Goal: Information Seeking & Learning: Check status

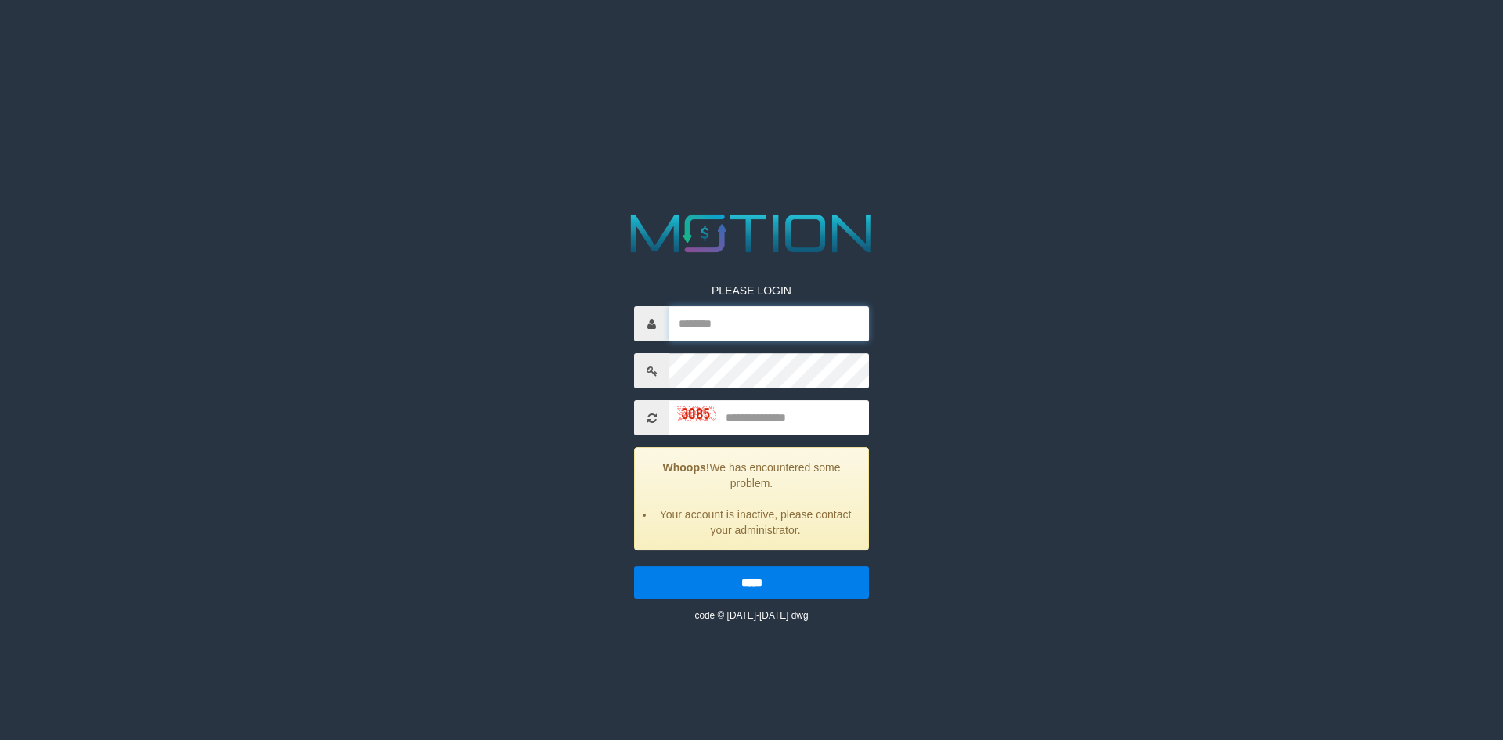
type input "*****"
click at [756, 425] on input "text" at bounding box center [769, 417] width 200 height 35
type input "****"
click at [634, 566] on input "*****" at bounding box center [751, 582] width 235 height 33
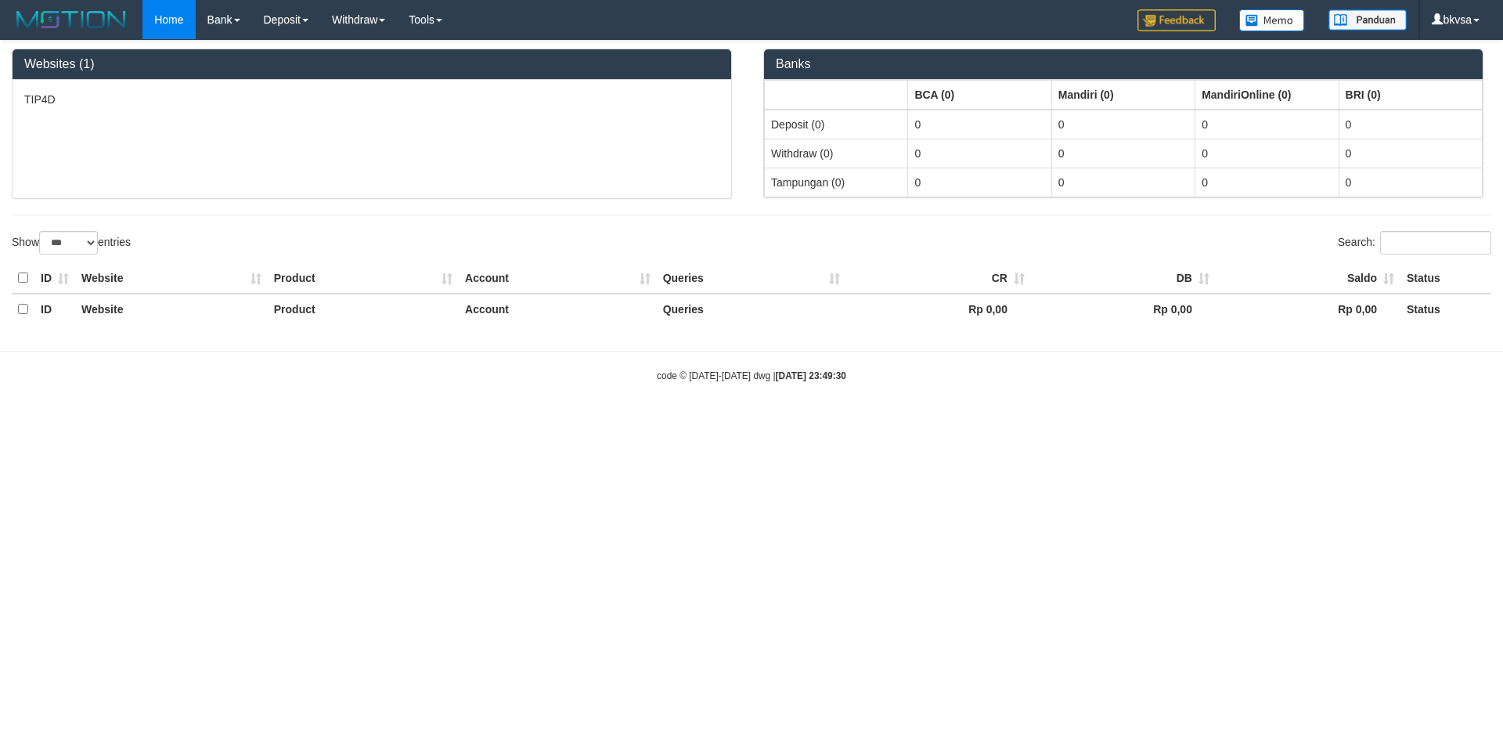
select select "***"
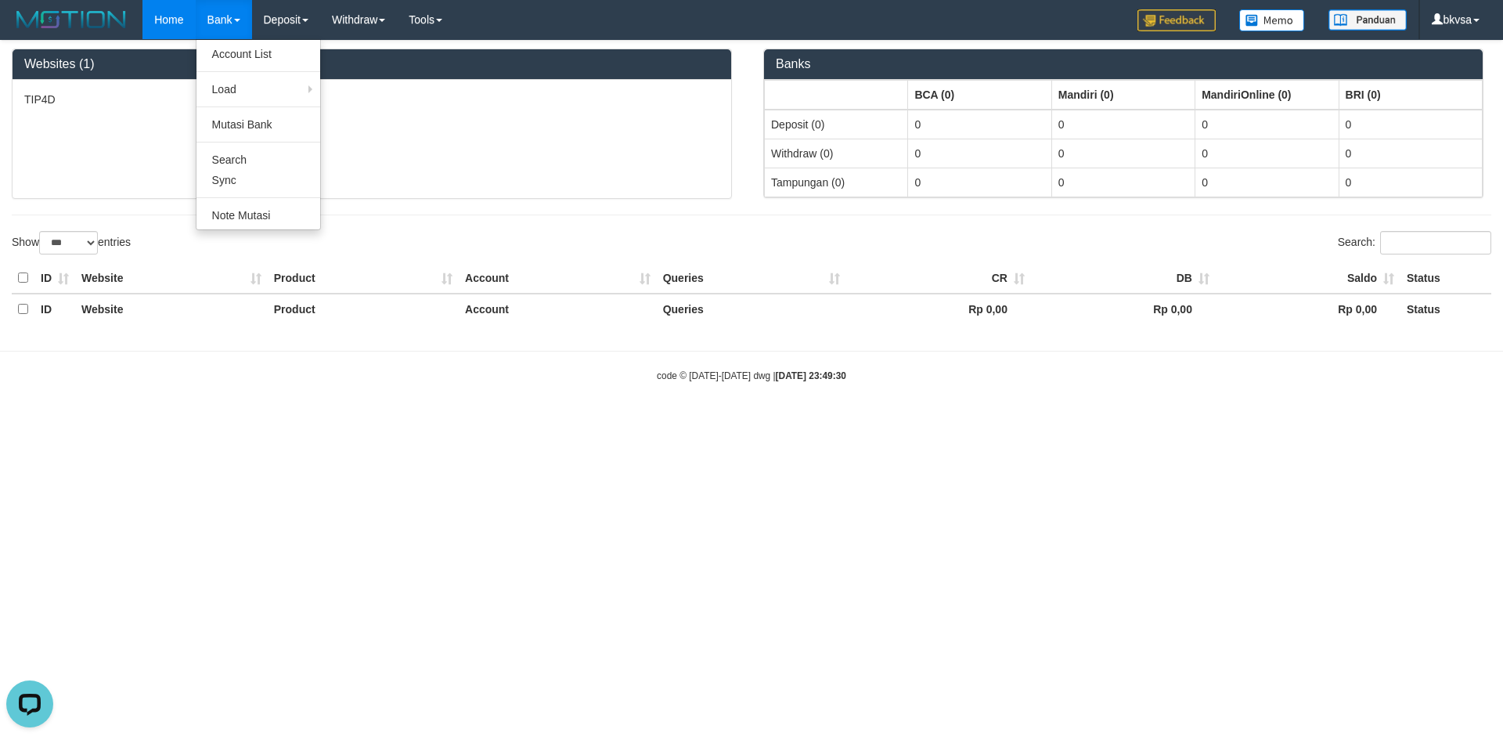
click at [251, 12] on link "Bank" at bounding box center [224, 19] width 56 height 39
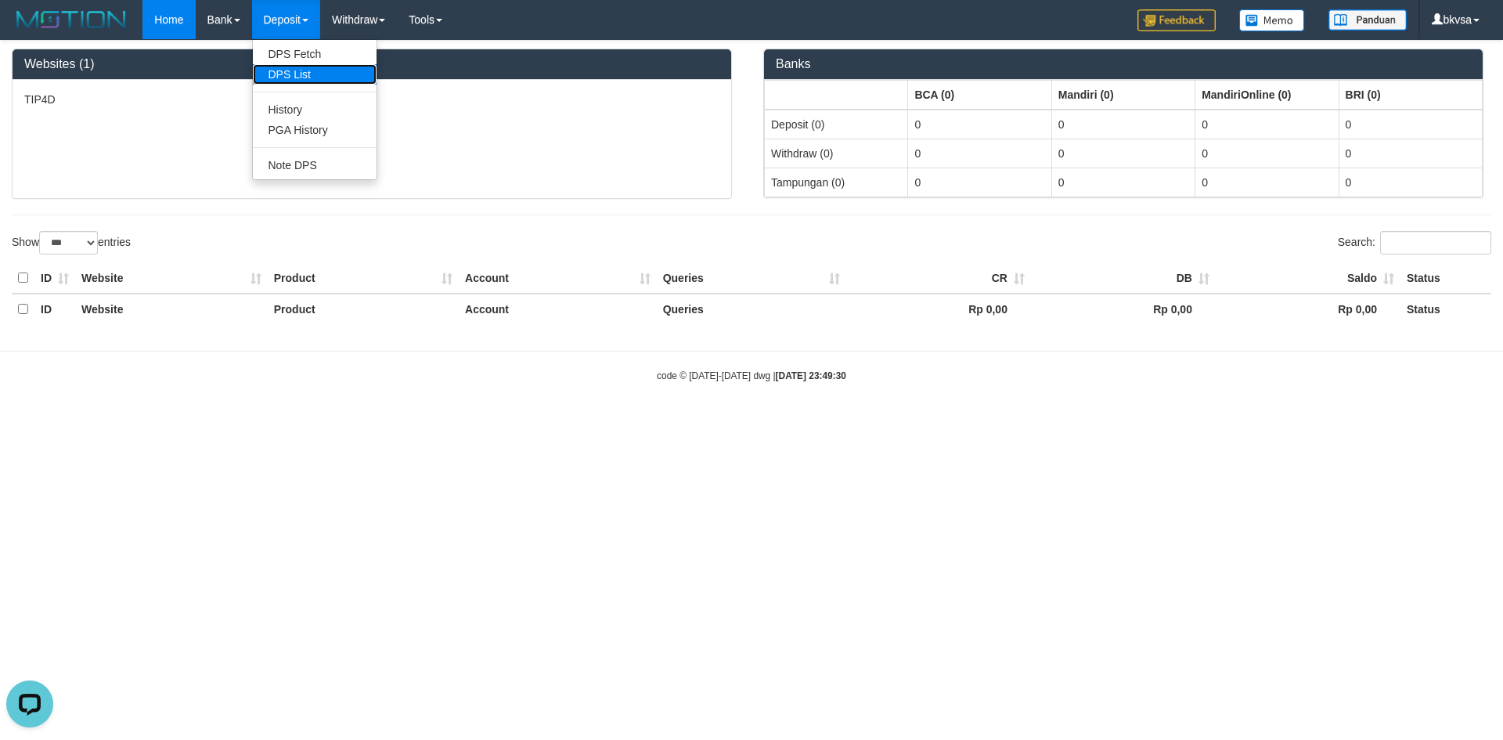
click at [369, 79] on link "DPS List" at bounding box center [315, 74] width 124 height 20
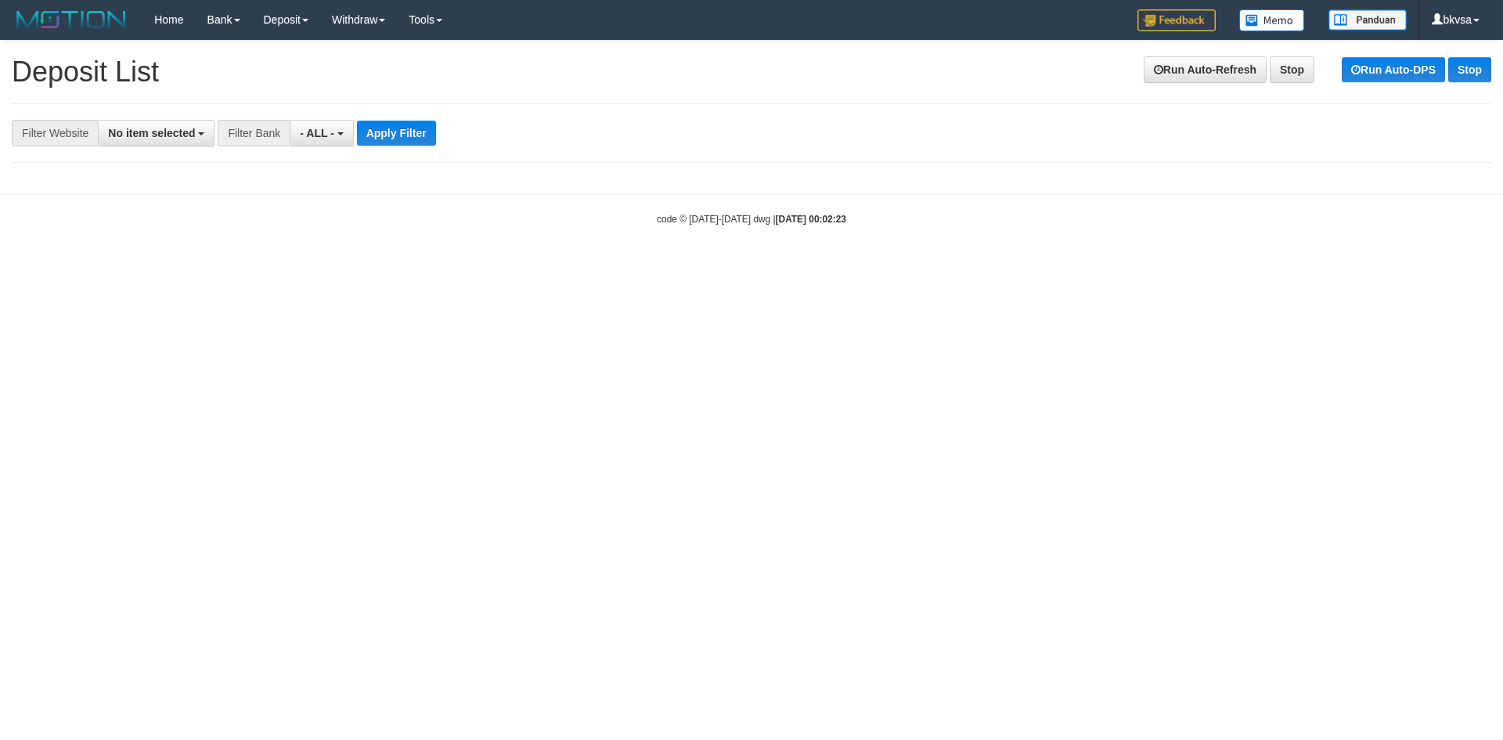
select select
click at [448, 265] on html "Toggle navigation Home Bank Account List Load By Website Group [ITOTO] TIP4D Mu…" at bounding box center [751, 132] width 1503 height 265
select select
click at [401, 265] on html "Toggle navigation Home Bank Account List Load By Website Group [ITOTO] TIP4D Mu…" at bounding box center [751, 132] width 1503 height 265
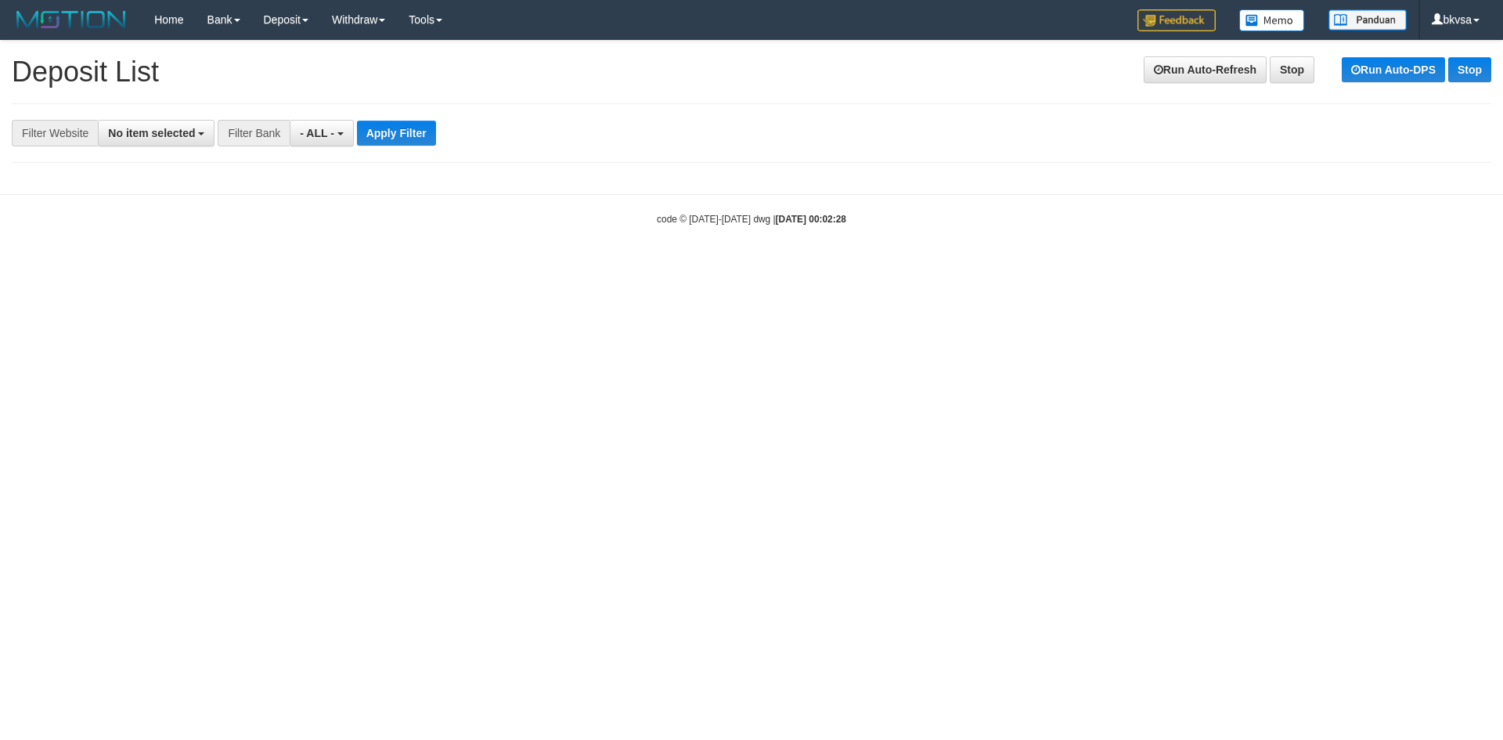
select select
click at [279, 2] on link "Deposit" at bounding box center [286, 19] width 68 height 39
click at [282, 5] on link "Deposit" at bounding box center [286, 19] width 68 height 39
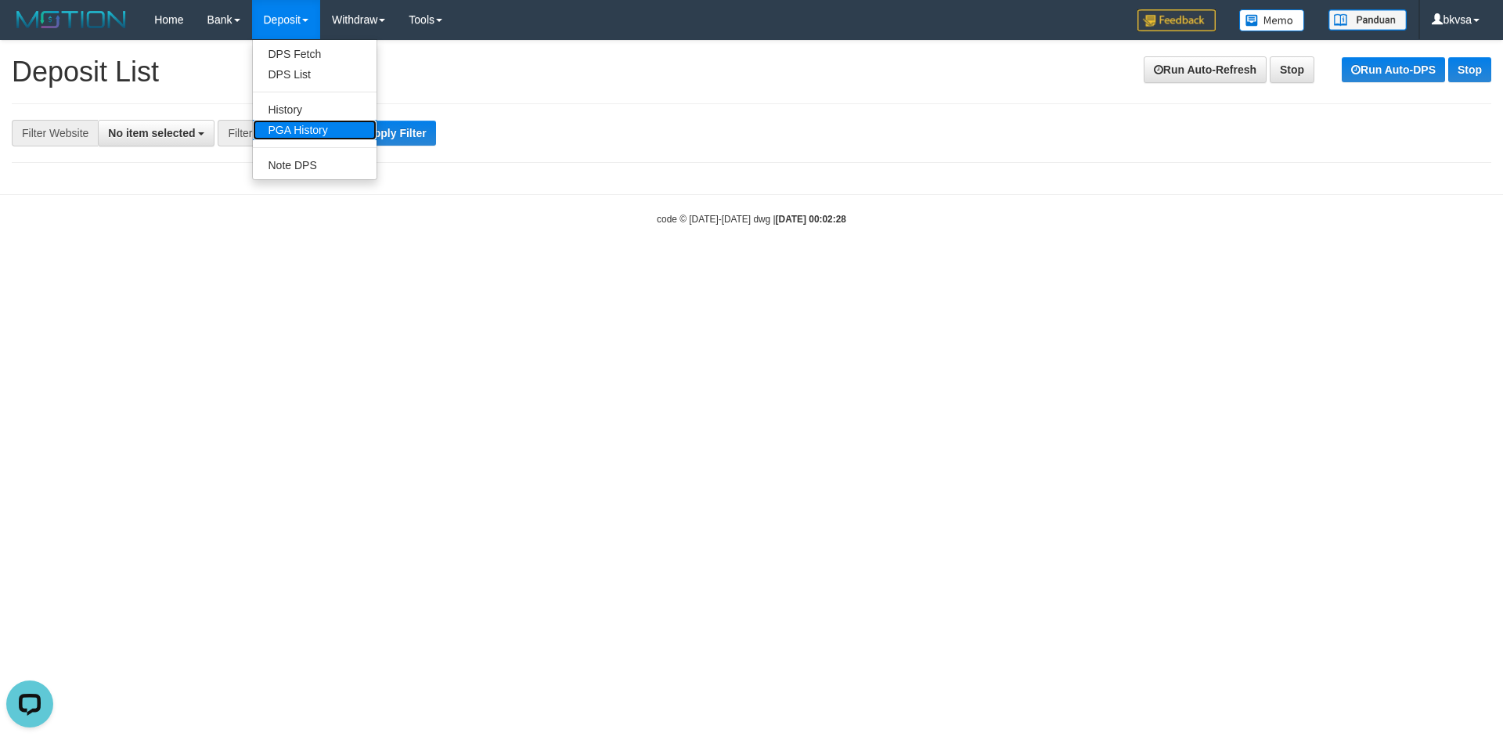
click at [306, 128] on link "PGA History" at bounding box center [315, 130] width 124 height 20
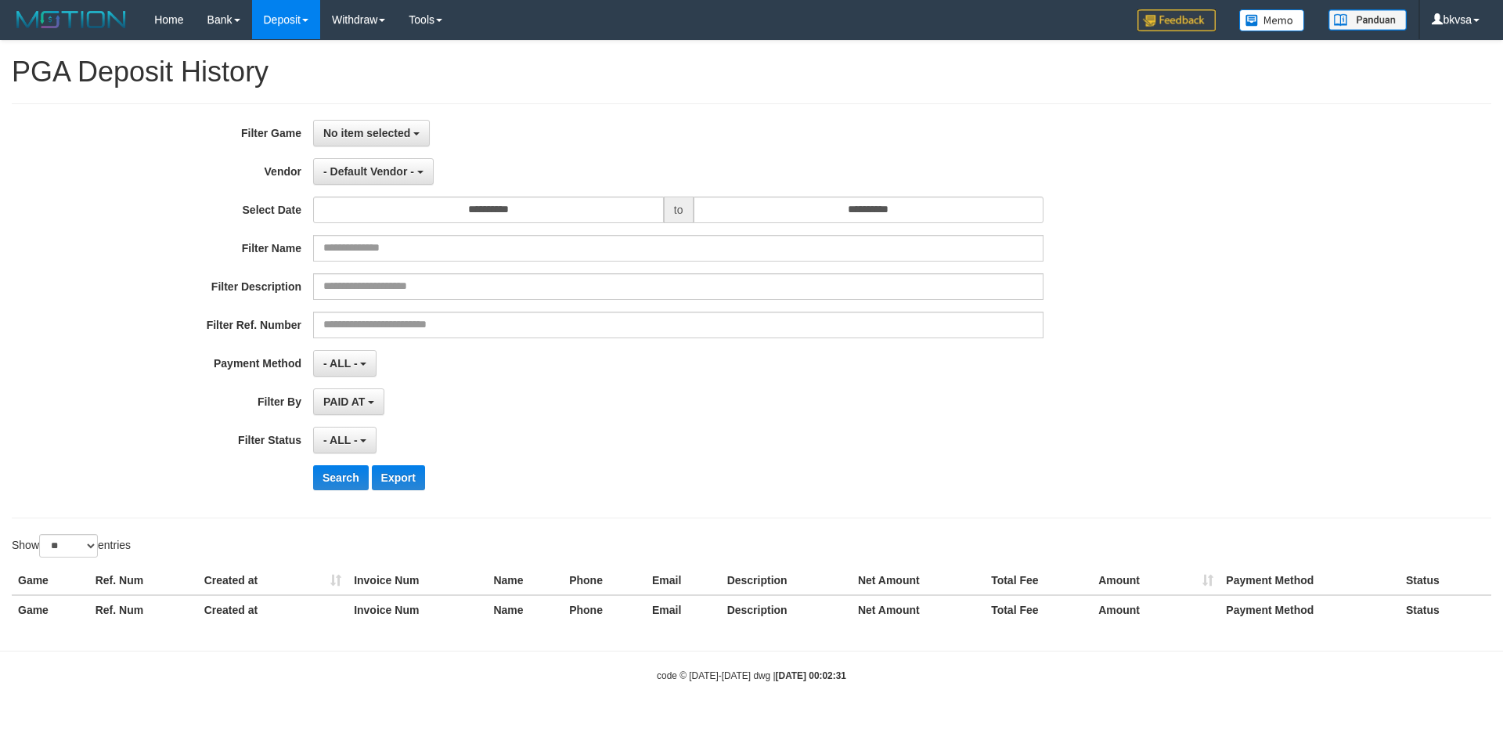
select select
select select "**"
drag, startPoint x: 352, startPoint y: 128, endPoint x: 363, endPoint y: 149, distance: 24.5
click at [353, 128] on span "No item selected" at bounding box center [366, 133] width 87 height 13
click at [378, 216] on label "[ITOTO] TIP4D" at bounding box center [413, 213] width 199 height 23
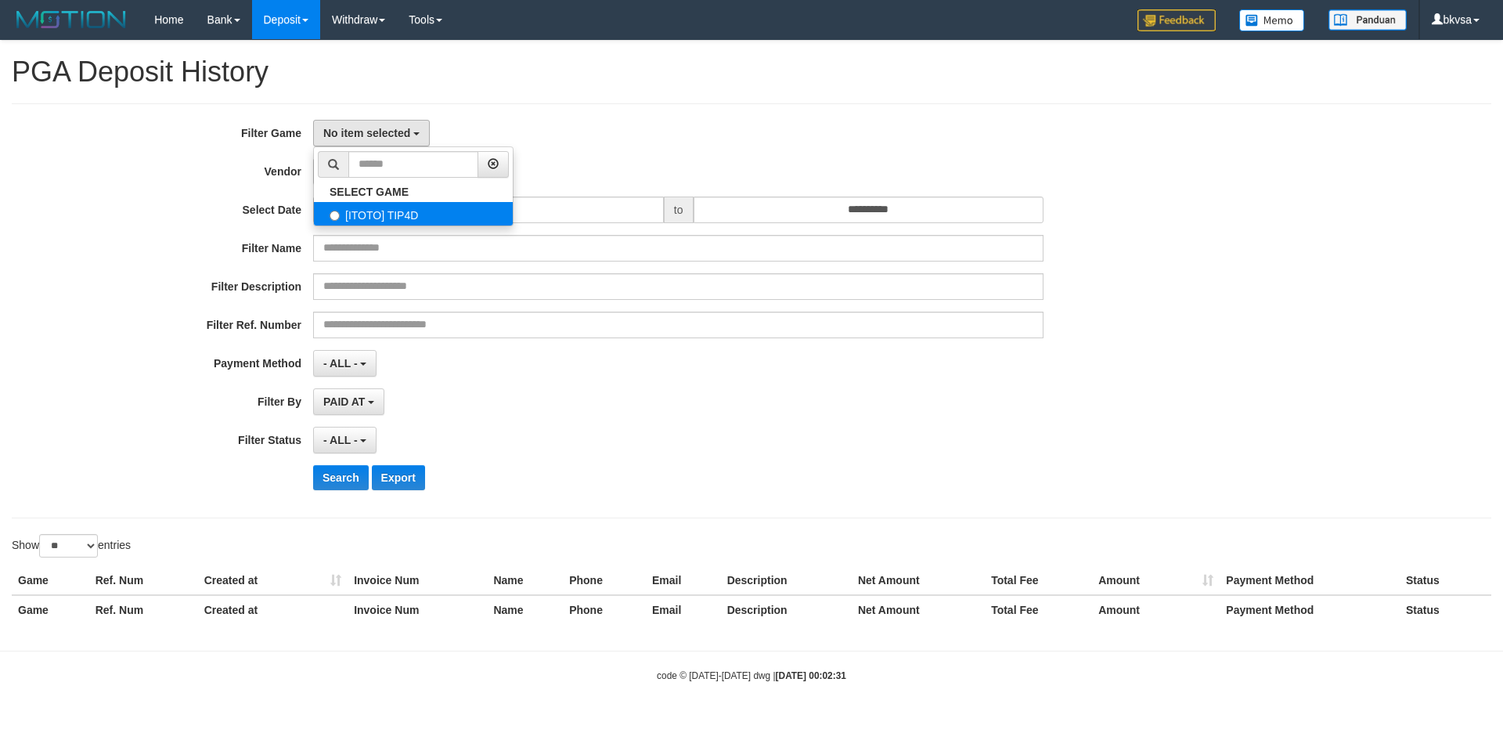
select select "****"
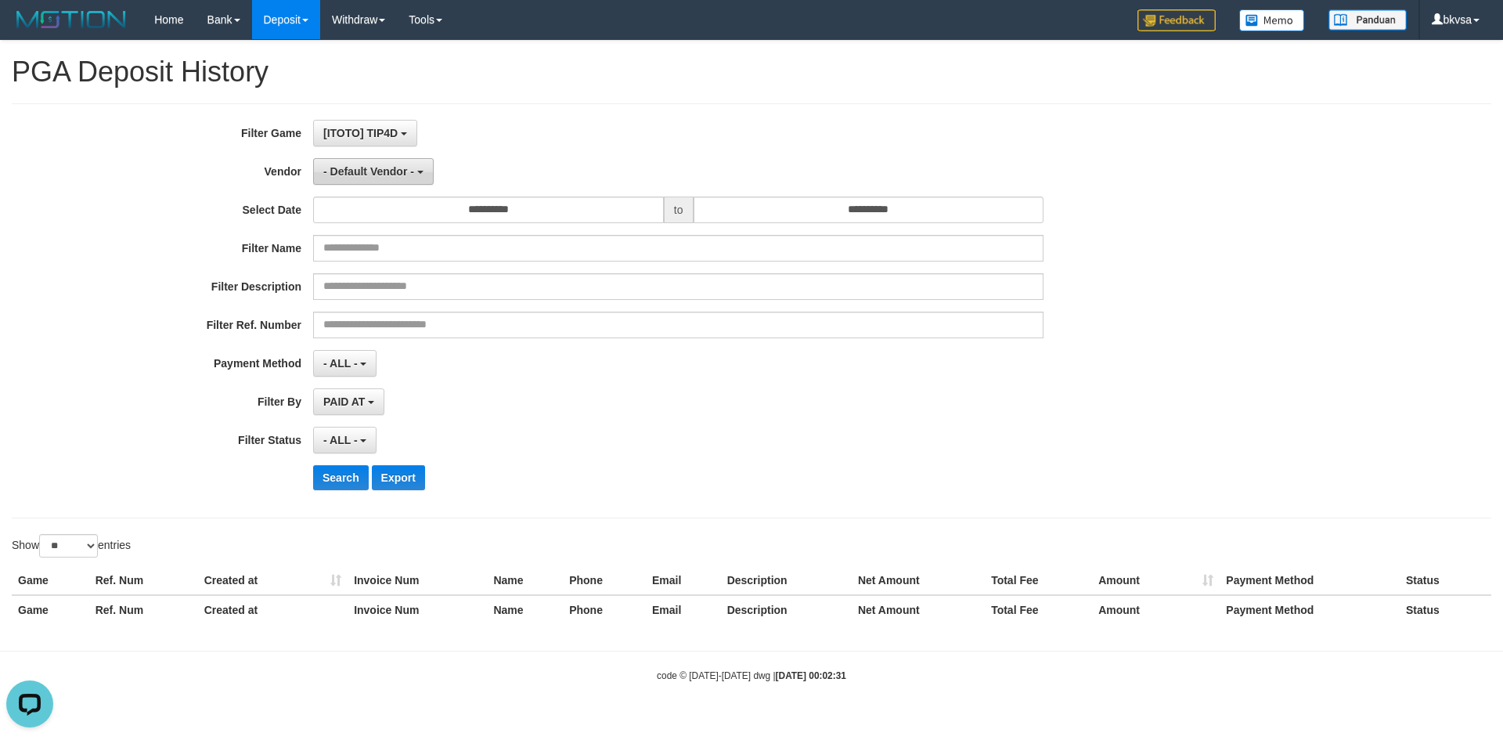
click at [362, 175] on span "- Default Vendor -" at bounding box center [368, 171] width 91 height 13
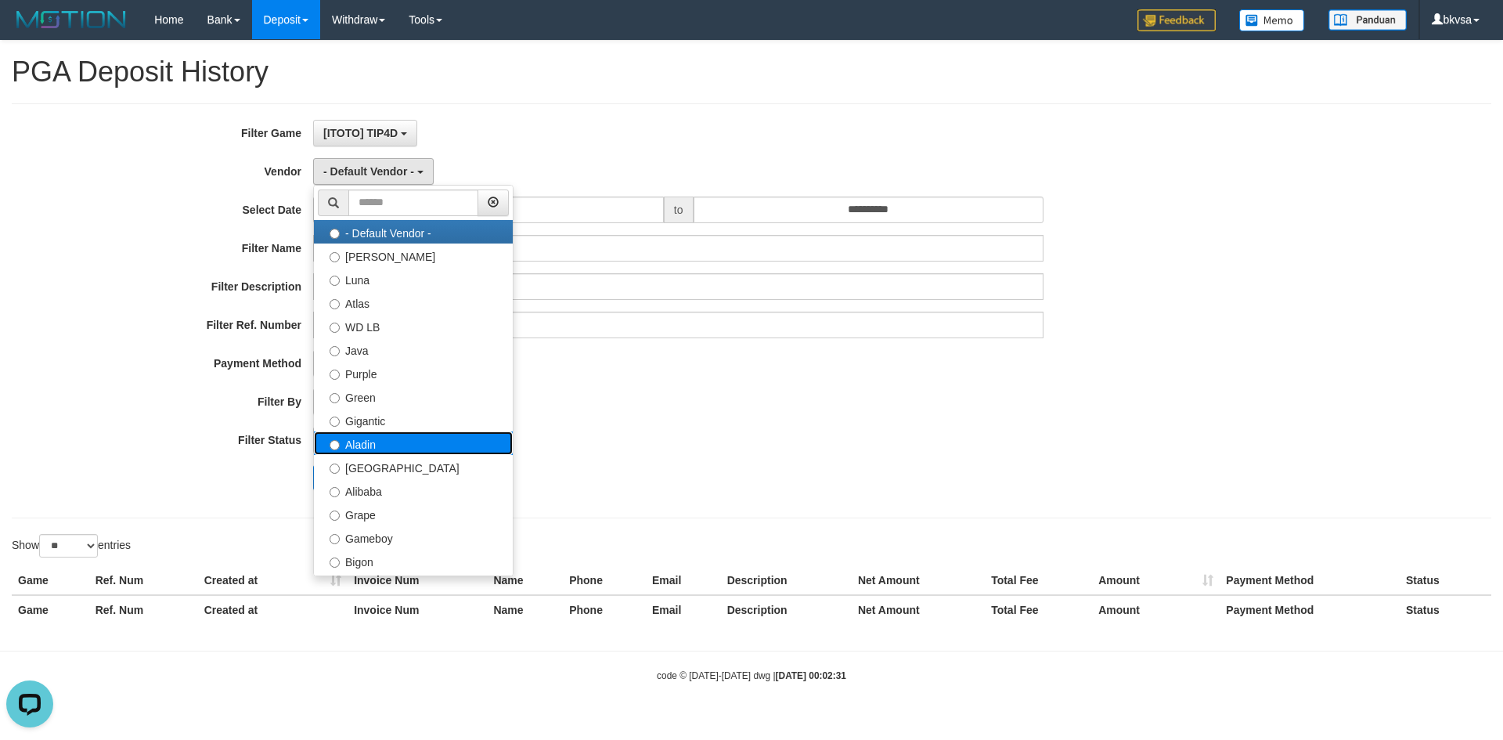
click at [374, 445] on label "Aladin" at bounding box center [413, 442] width 199 height 23
select select "**********"
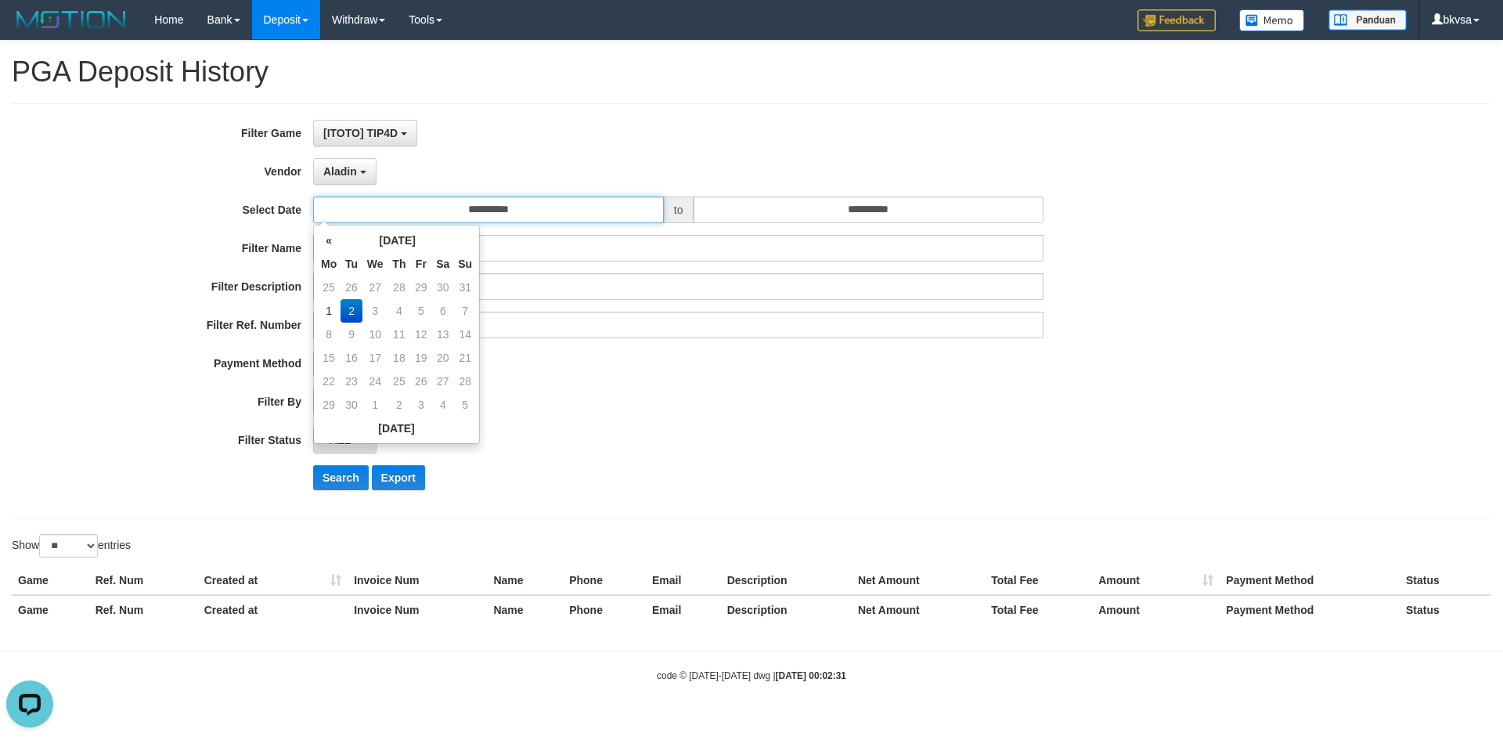
click at [493, 216] on input "**********" at bounding box center [488, 209] width 351 height 27
click at [330, 311] on td "1" at bounding box center [328, 310] width 23 height 23
type input "**********"
click at [330, 311] on td "1" at bounding box center [328, 310] width 23 height 23
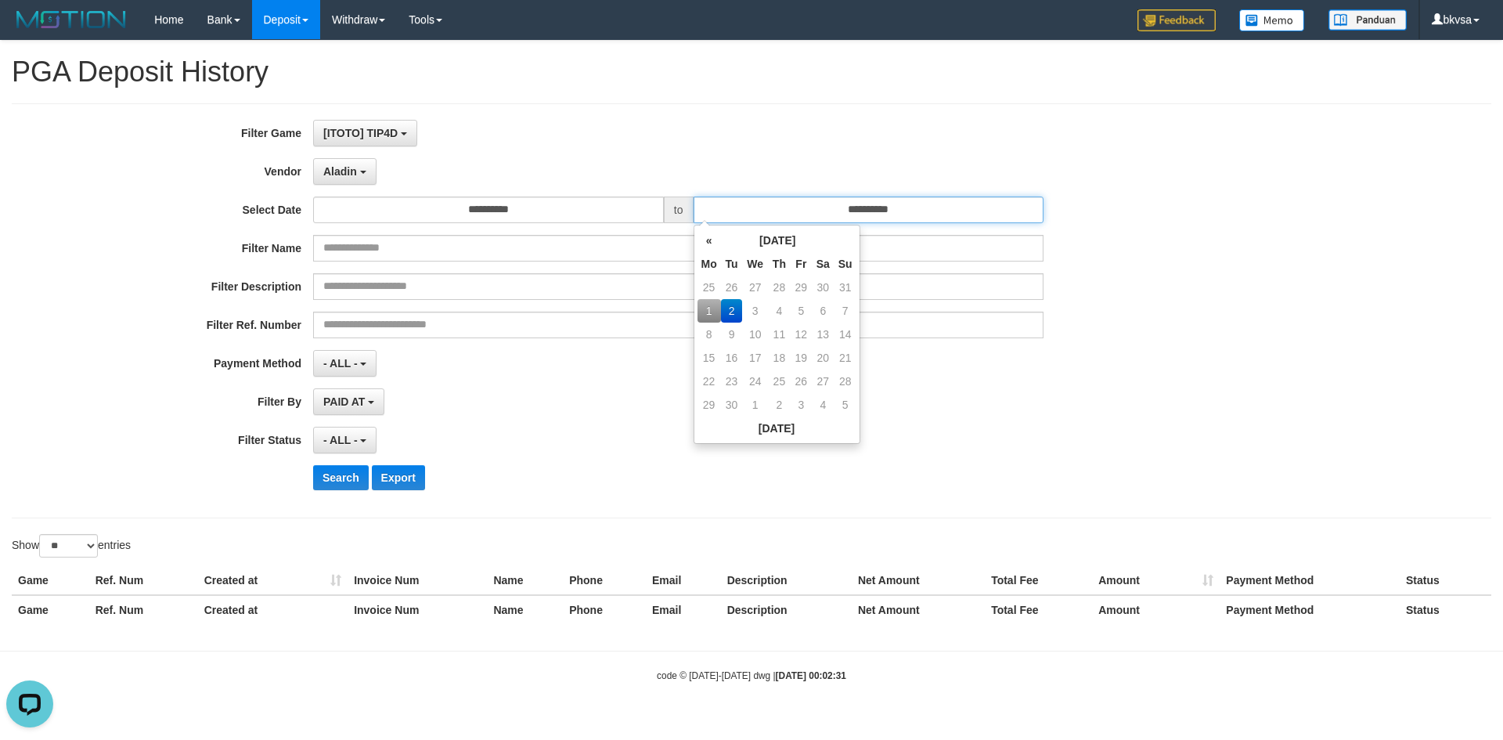
drag, startPoint x: 848, startPoint y: 201, endPoint x: 871, endPoint y: 276, distance: 78.5
click at [849, 201] on input "**********" at bounding box center [868, 209] width 351 height 27
click at [703, 307] on td "1" at bounding box center [708, 310] width 23 height 23
type input "**********"
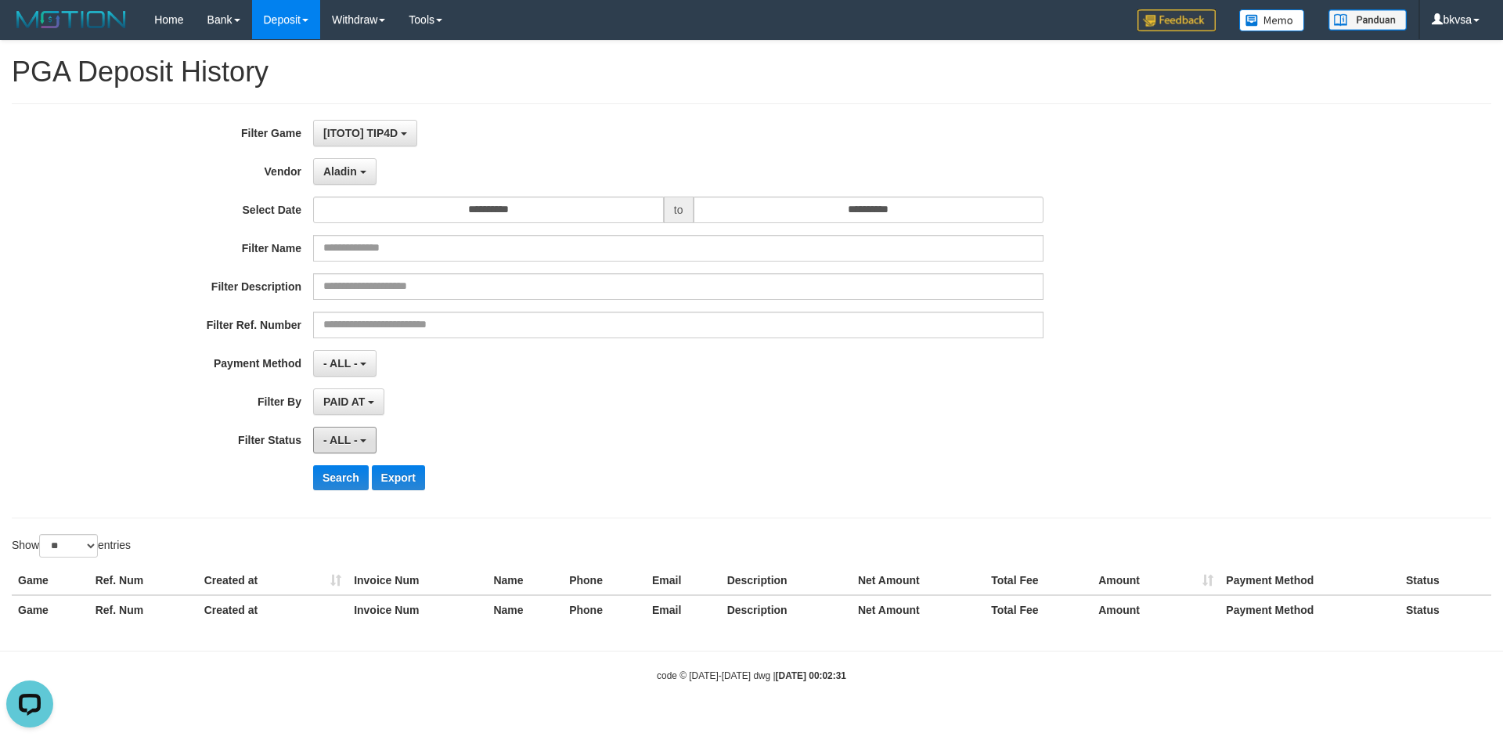
drag, startPoint x: 340, startPoint y: 437, endPoint x: 360, endPoint y: 569, distance: 133.0
click at [339, 445] on span "- ALL -" at bounding box center [340, 440] width 34 height 13
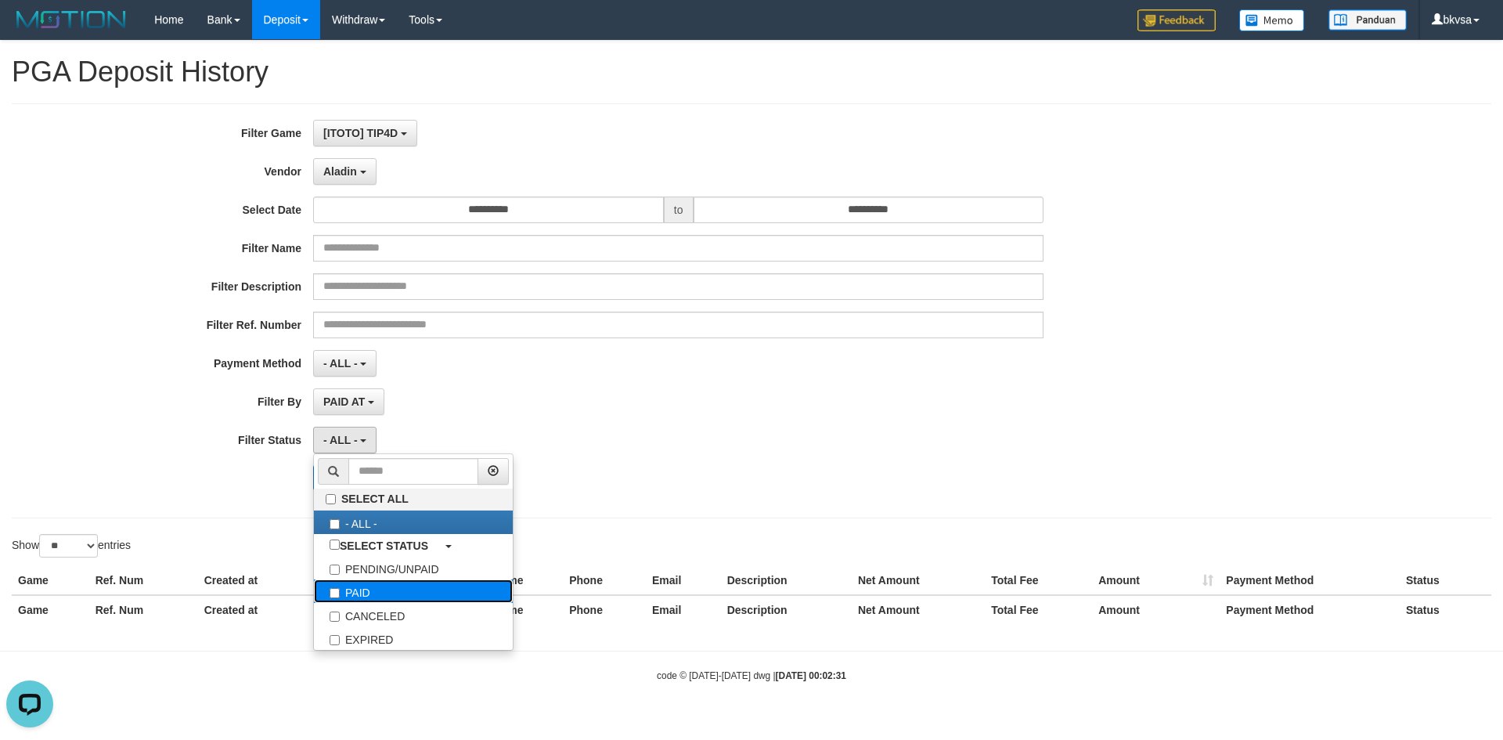
click at [350, 592] on label "PAID" at bounding box center [413, 590] width 199 height 23
select select "*"
drag, startPoint x: 706, startPoint y: 477, endPoint x: 415, endPoint y: 527, distance: 295.4
click at [707, 478] on div "Search Export" at bounding box center [782, 477] width 939 height 25
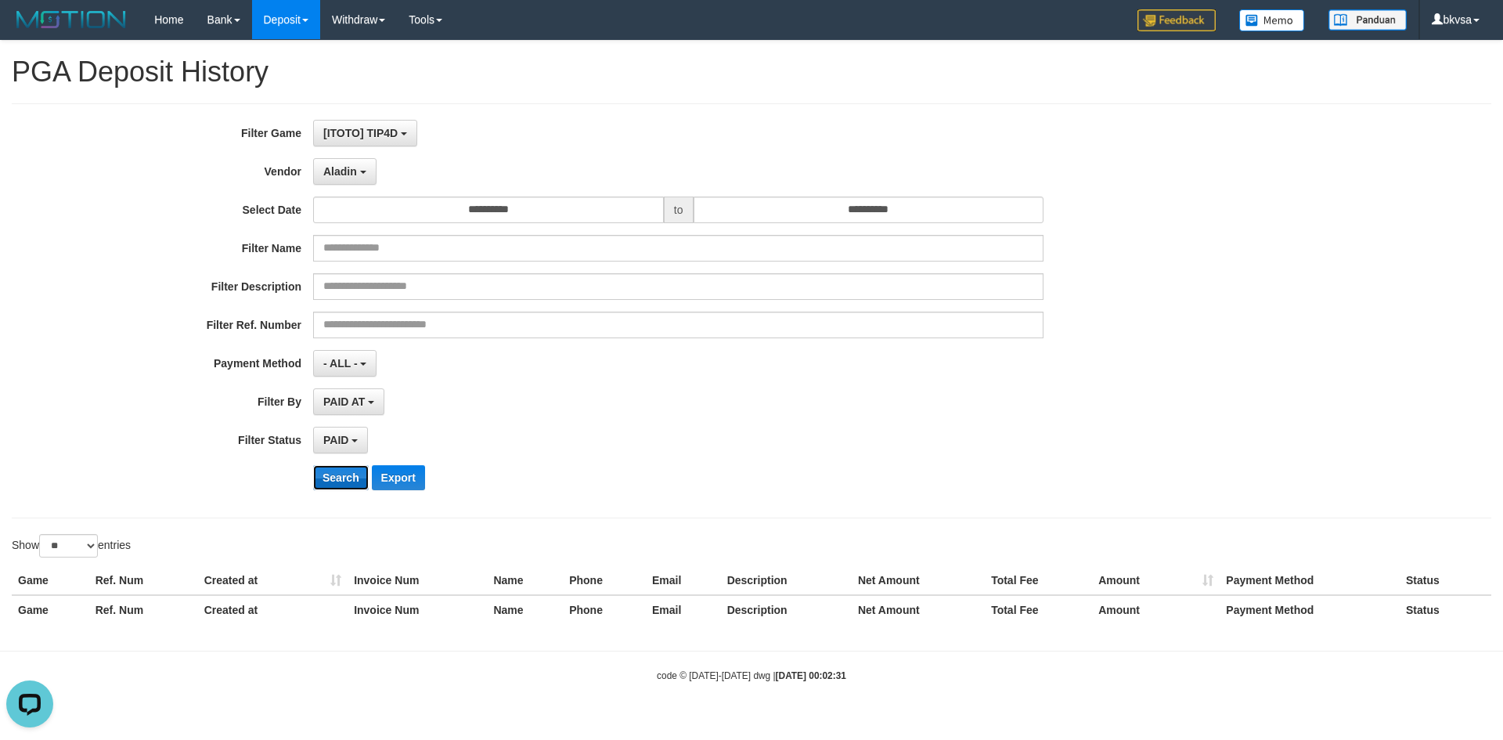
click at [340, 477] on button "Search" at bounding box center [341, 477] width 56 height 25
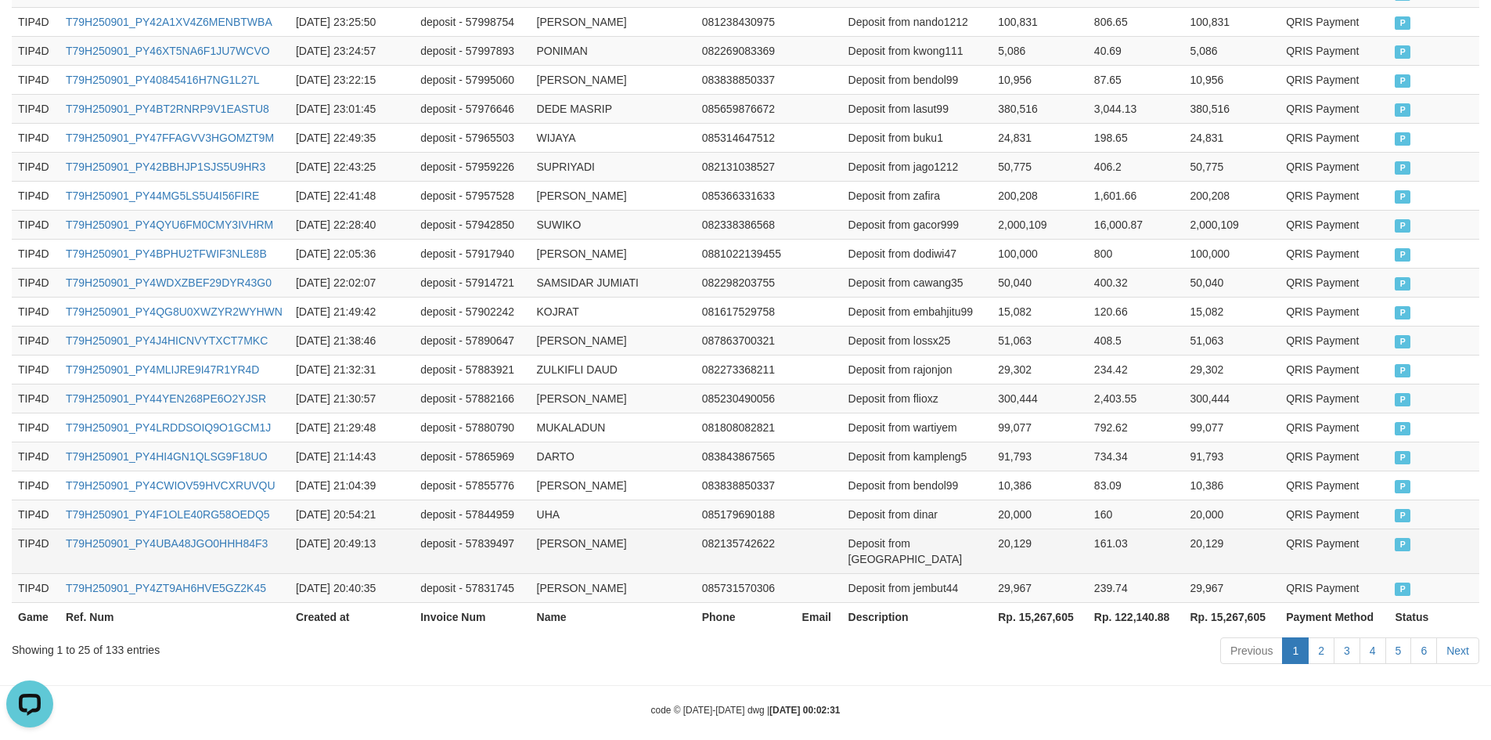
scroll to position [733, 0]
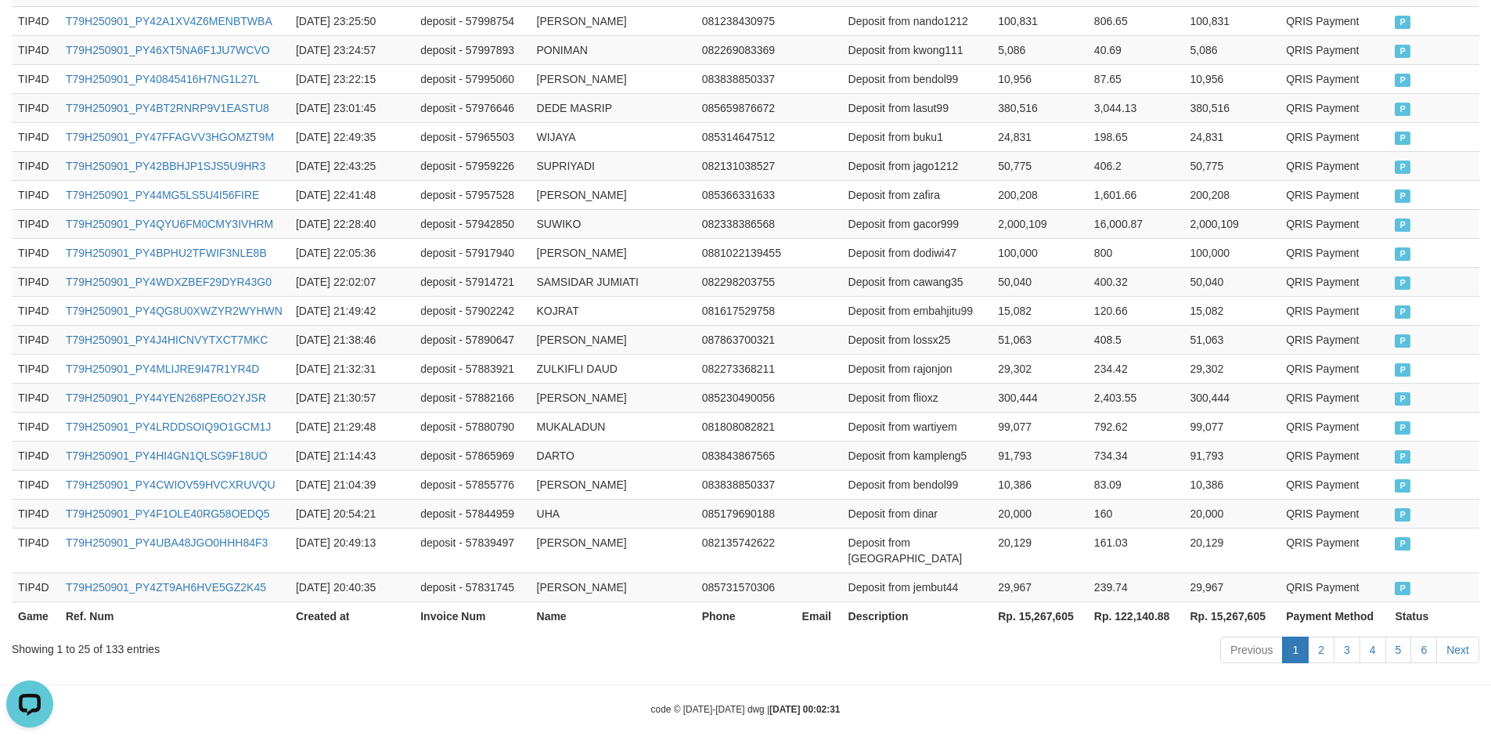
click at [1038, 603] on th "Rp. 15,267,605" at bounding box center [1040, 615] width 96 height 29
drag, startPoint x: 1038, startPoint y: 603, endPoint x: 1463, endPoint y: 616, distance: 425.2
click at [1044, 601] on th "Rp. 15,267,605" at bounding box center [1040, 615] width 96 height 29
copy th "15,267,605"
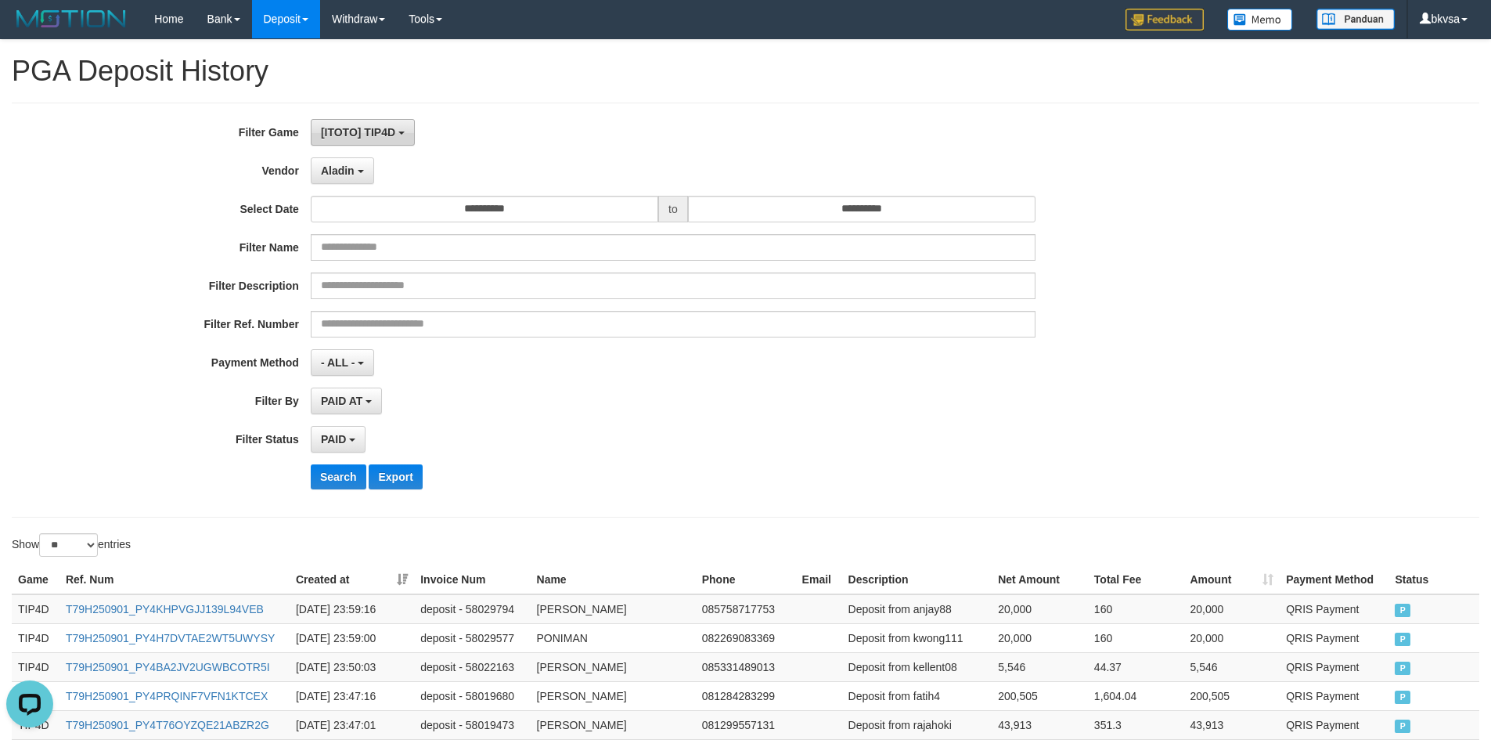
scroll to position [0, 0]
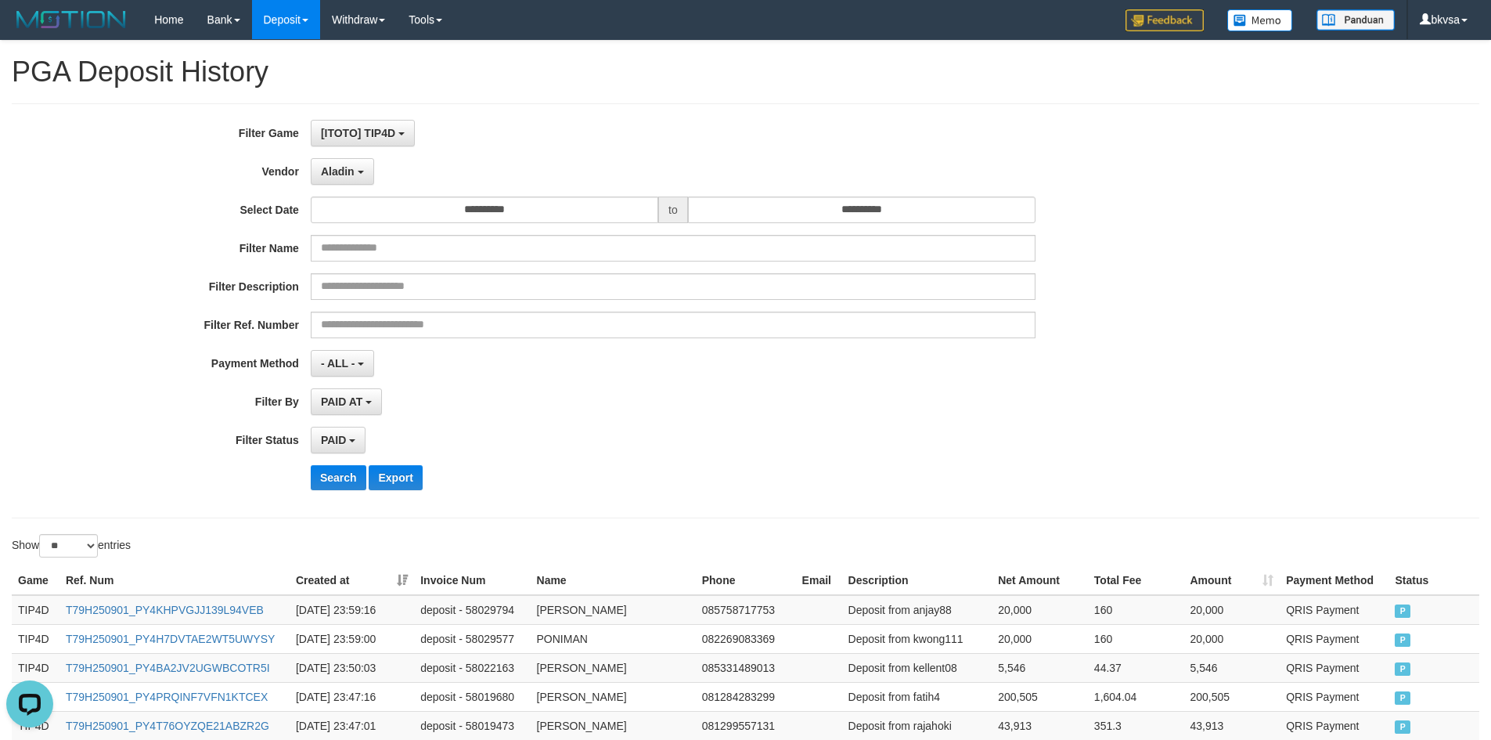
click at [346, 151] on div "**********" at bounding box center [621, 311] width 1243 height 382
click at [344, 171] on span "Aladin" at bounding box center [338, 171] width 34 height 13
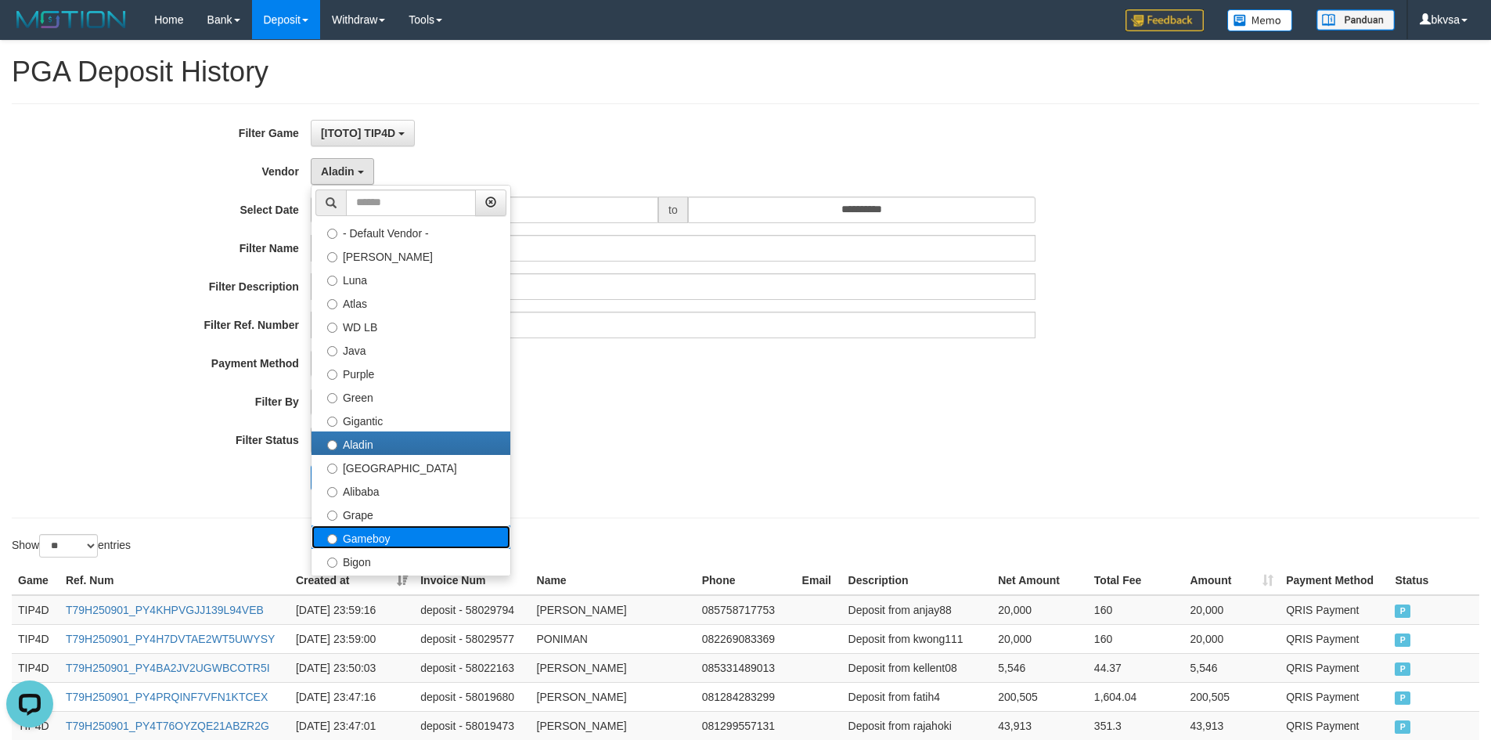
click at [406, 536] on label "Gameboy" at bounding box center [410, 536] width 199 height 23
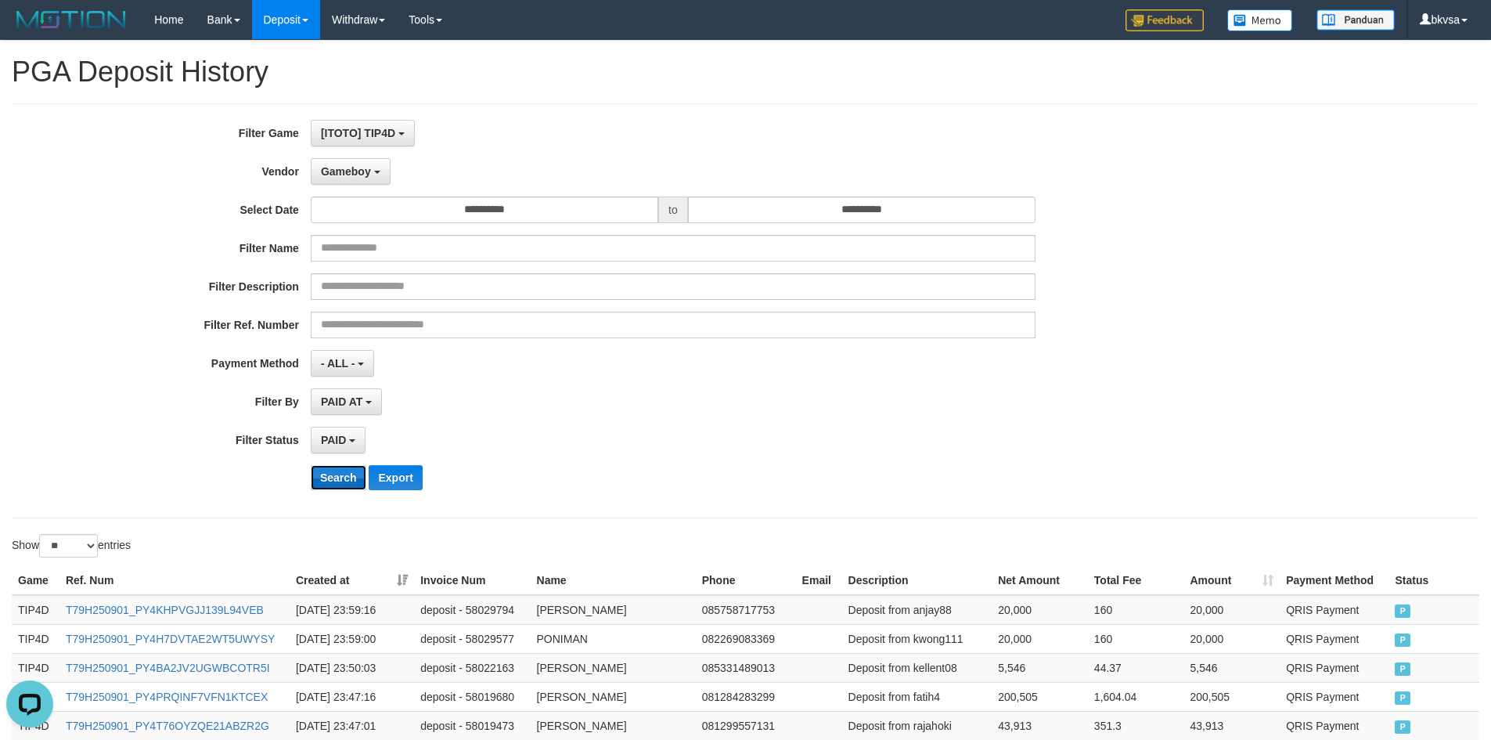
click at [315, 473] on button "Search" at bounding box center [339, 477] width 56 height 25
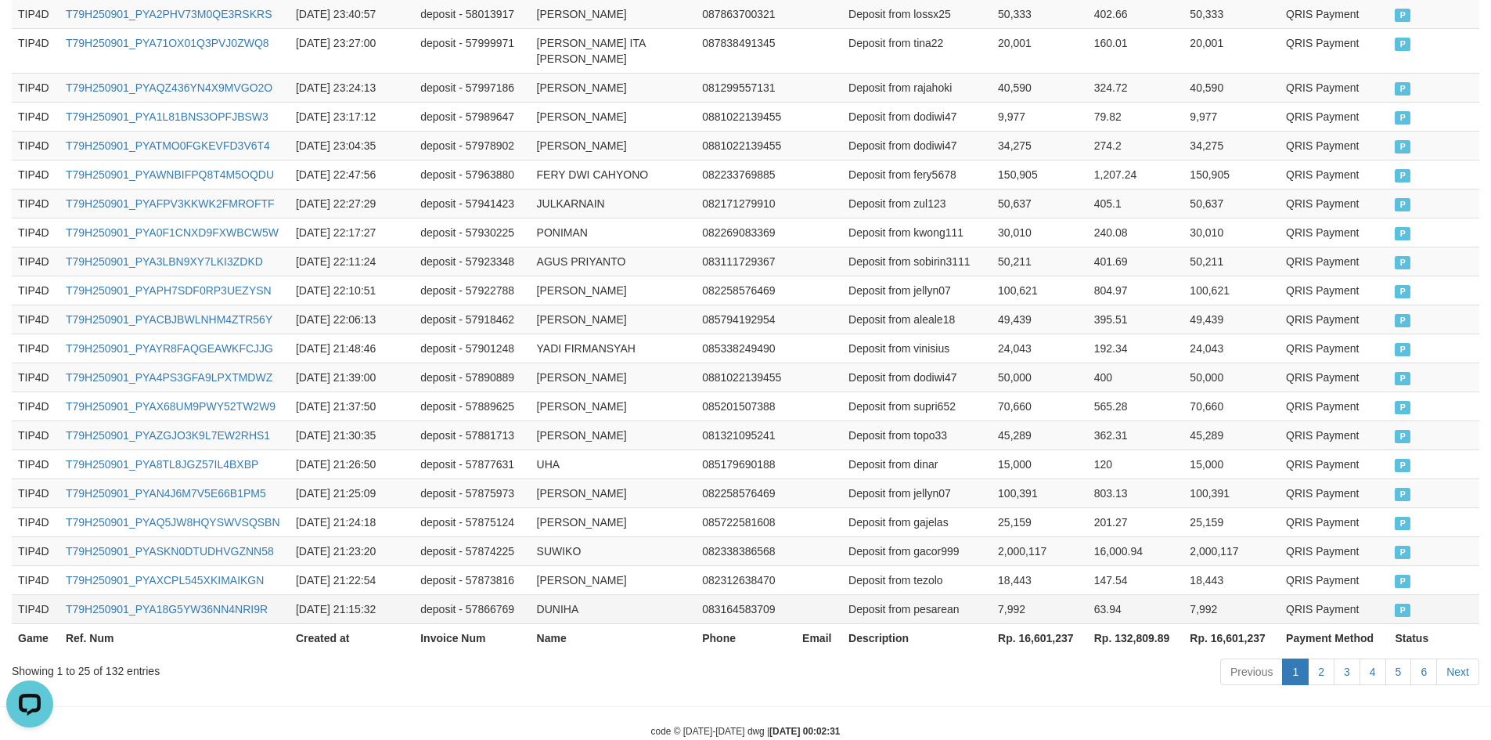
scroll to position [733, 0]
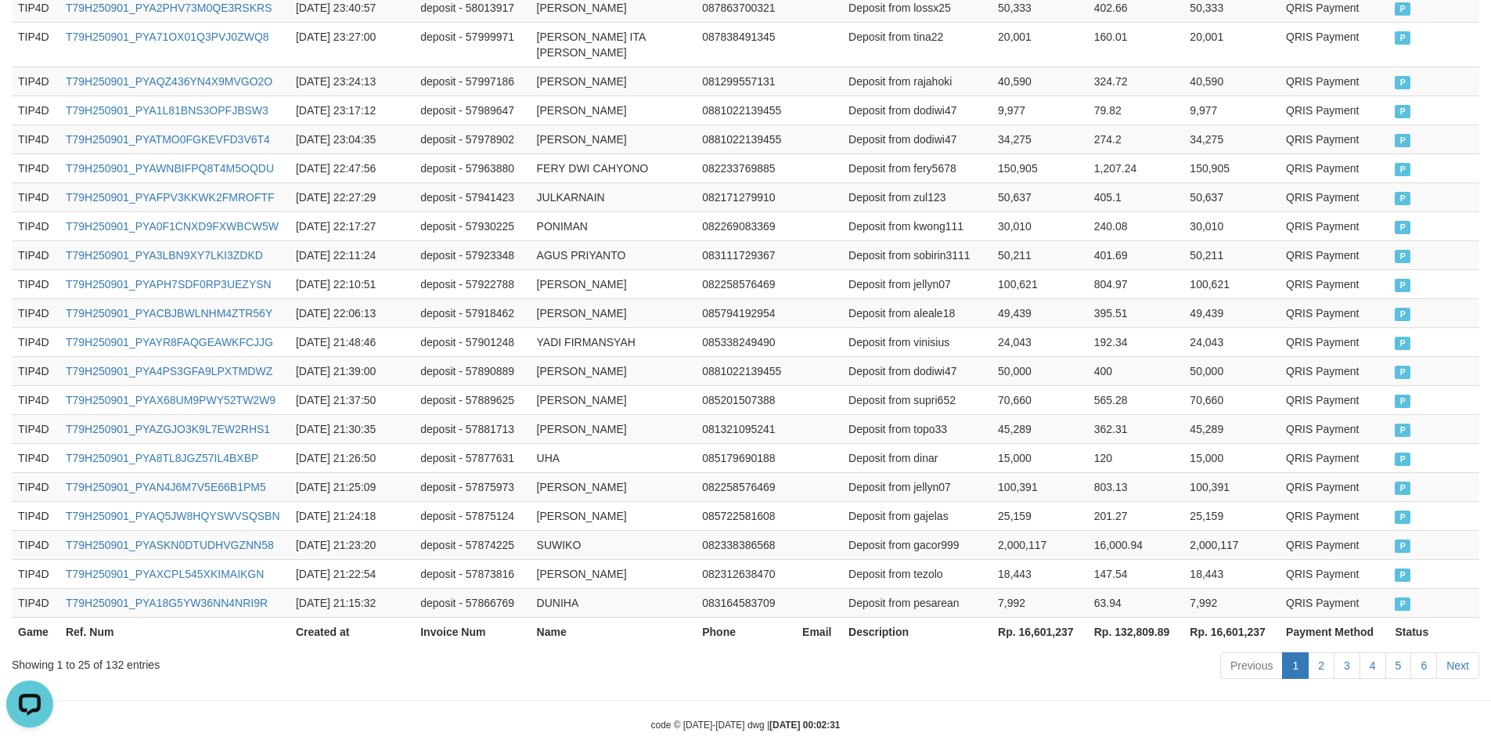
click at [1042, 617] on th "Rp. 16,601,237" at bounding box center [1040, 631] width 96 height 29
copy th "16,601,237"
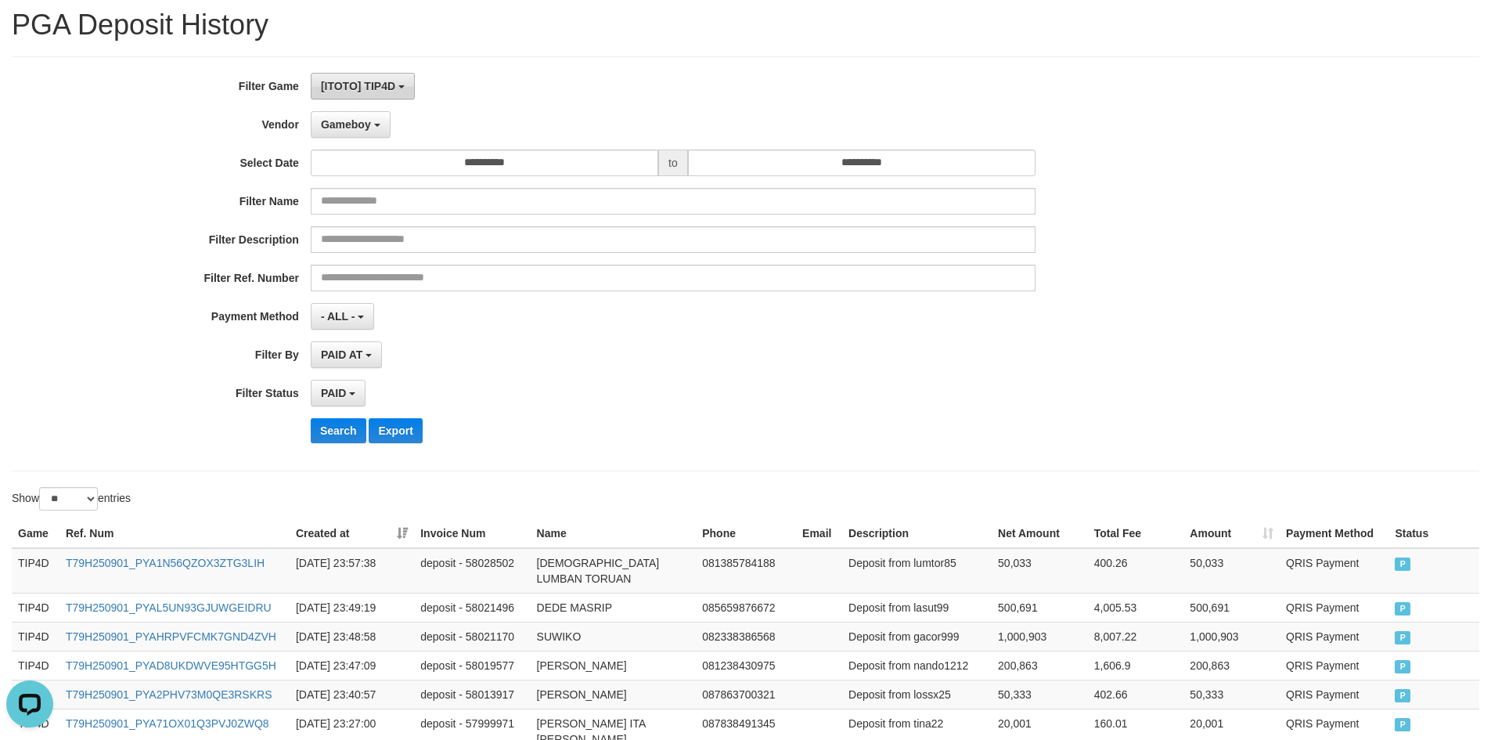
scroll to position [0, 0]
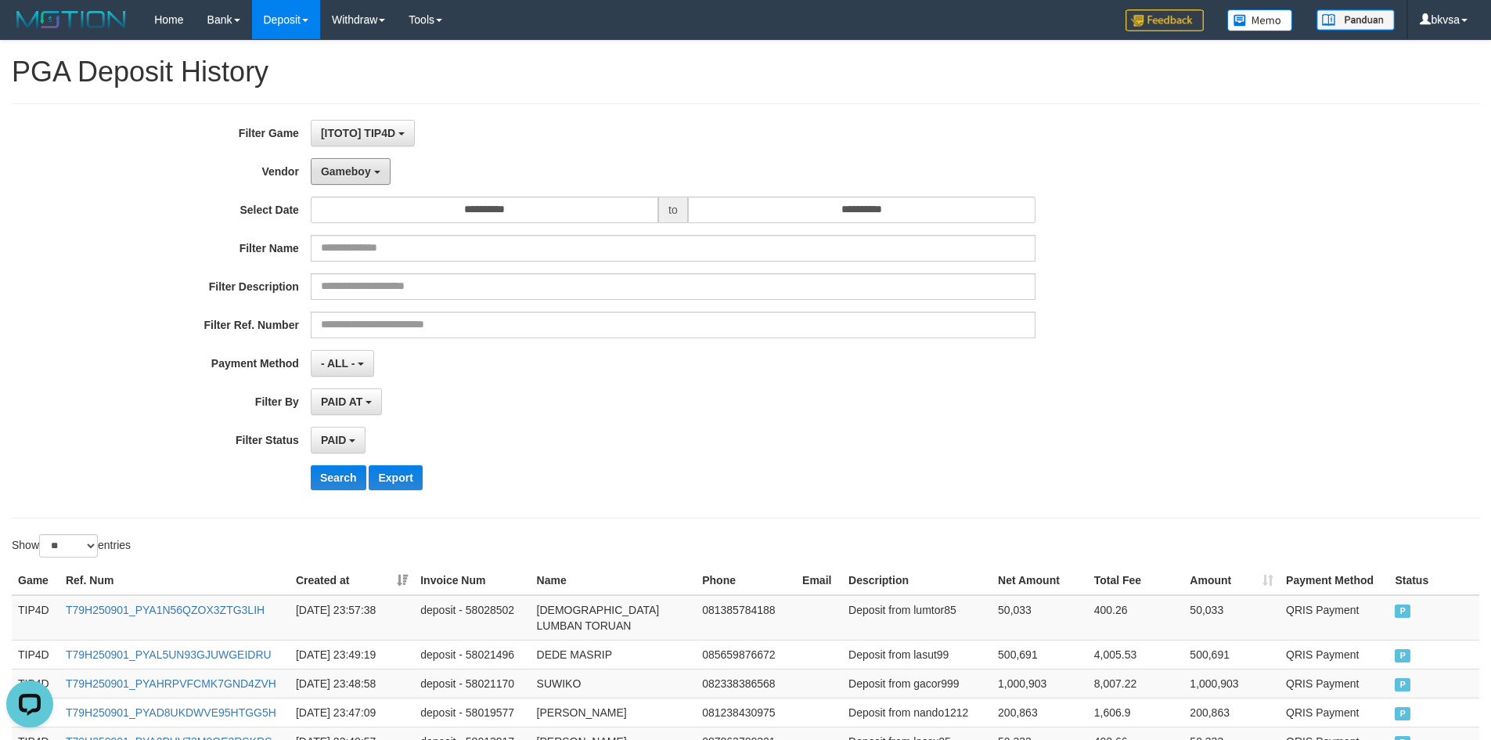
drag, startPoint x: 358, startPoint y: 171, endPoint x: 394, endPoint y: 300, distance: 134.3
click at [359, 173] on span "Gameboy" at bounding box center [346, 171] width 50 height 13
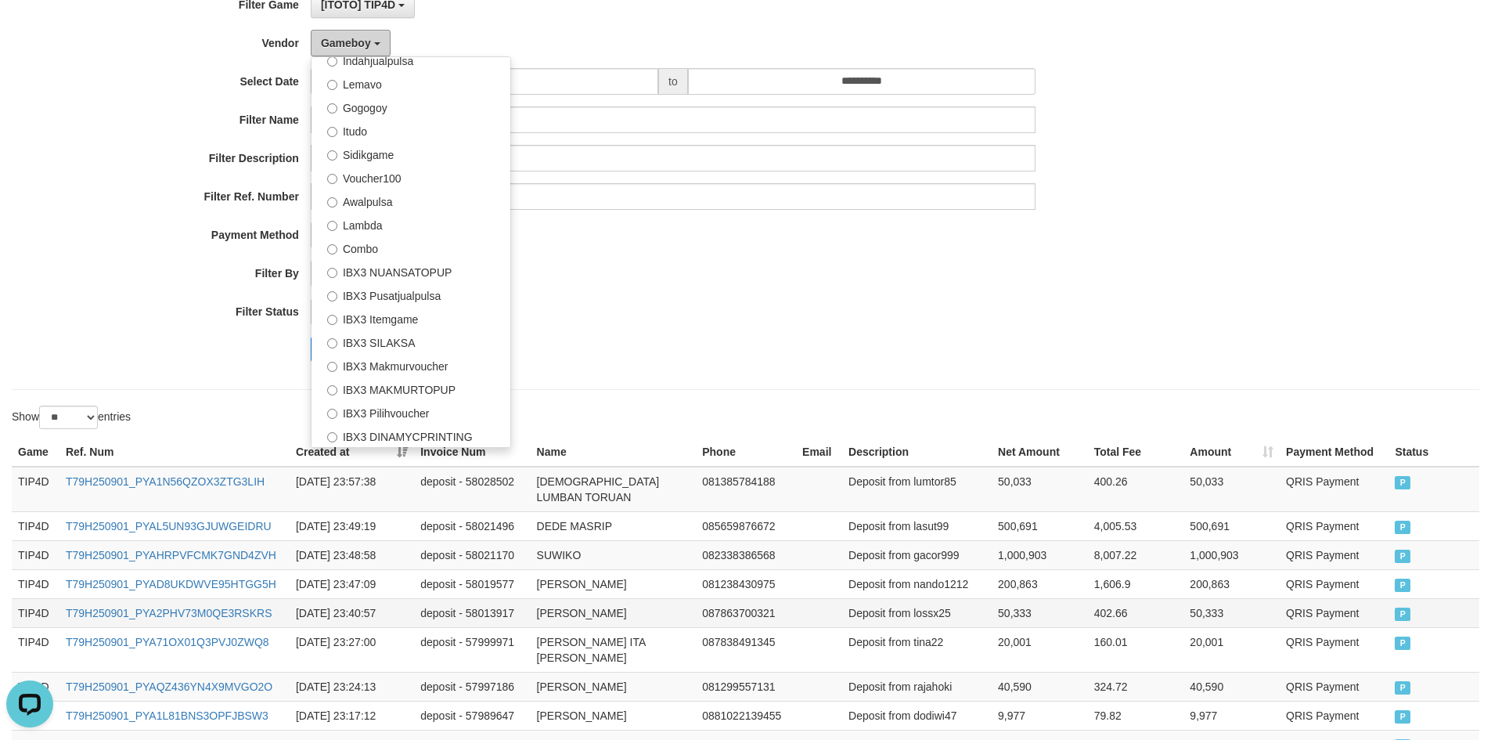
scroll to position [235, 0]
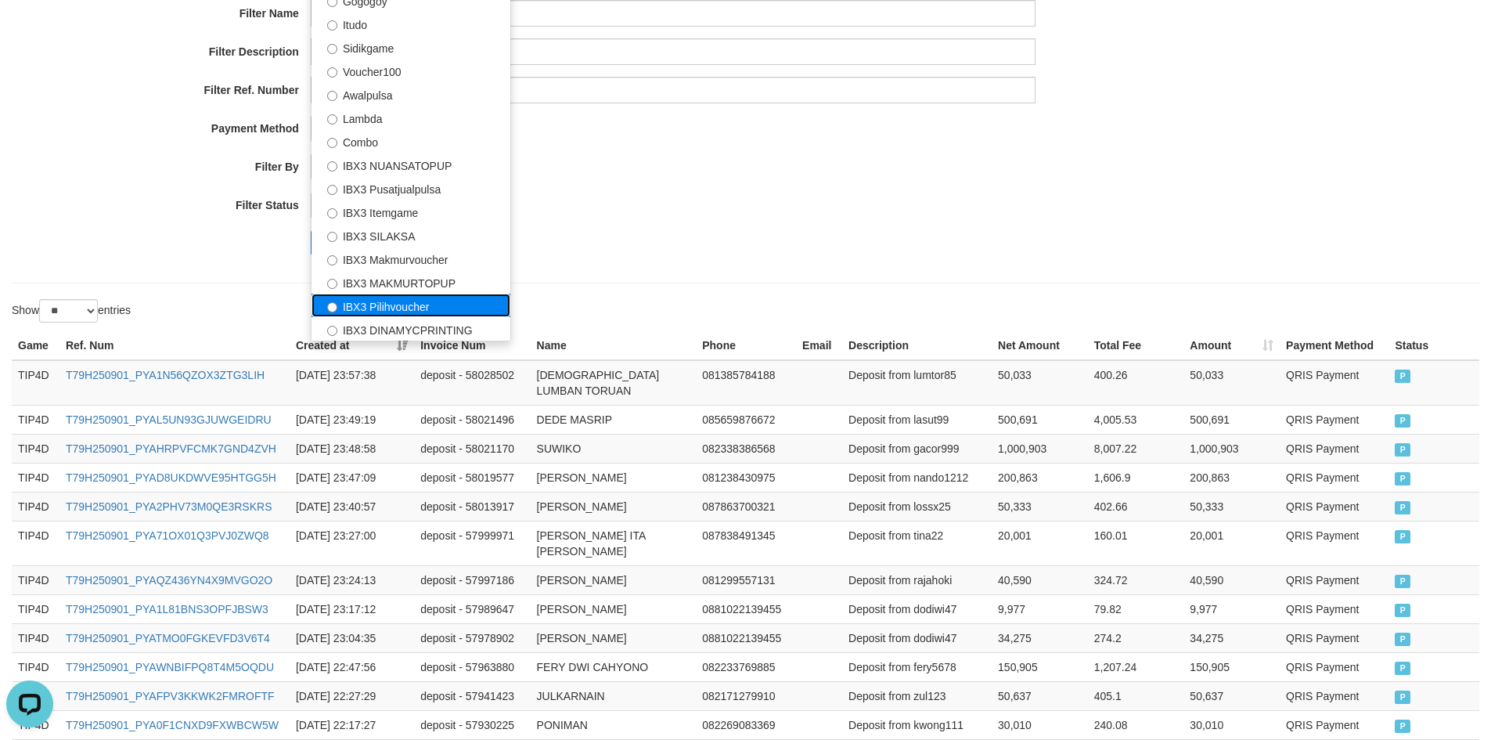
click at [402, 311] on label "IBX3 Pilihvoucher" at bounding box center [410, 304] width 199 height 23
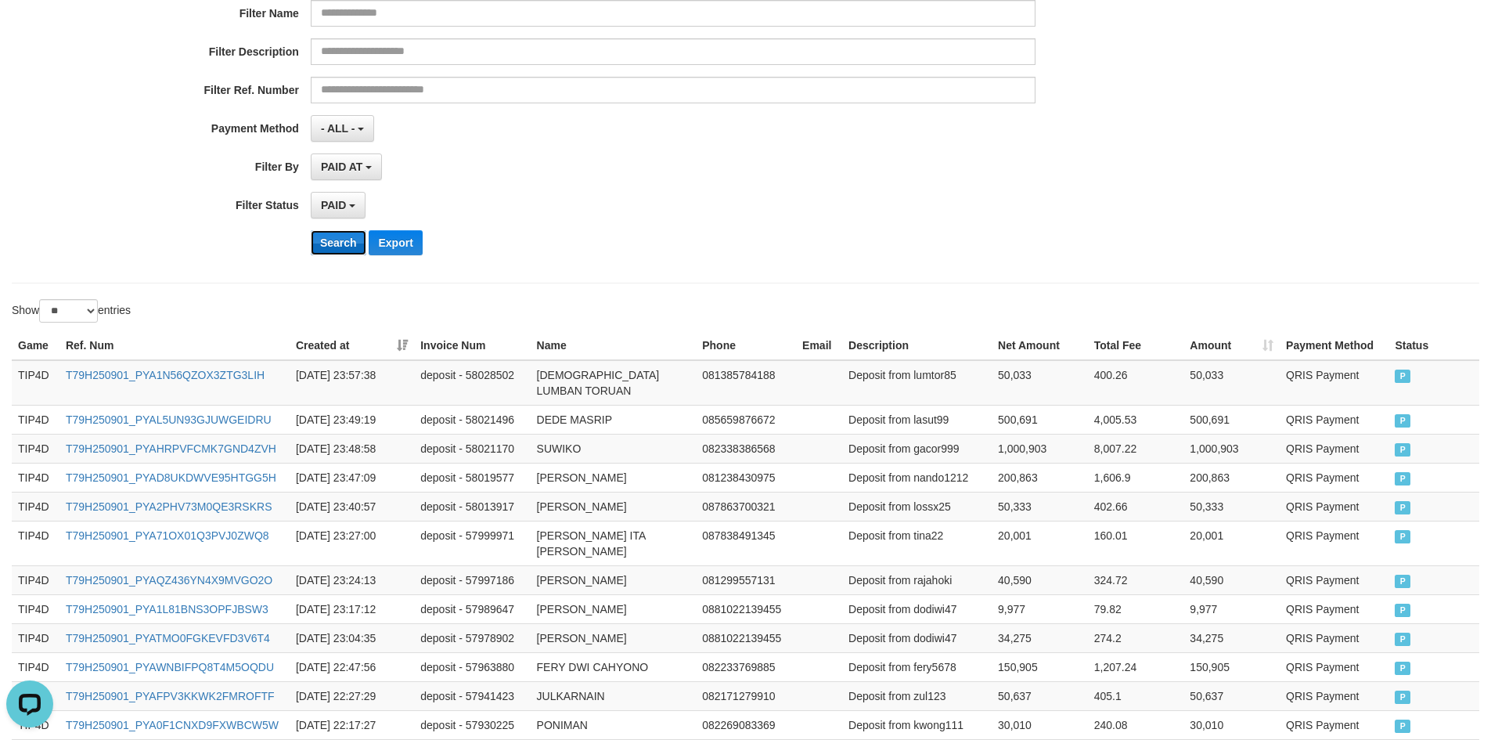
click at [319, 250] on button "Search" at bounding box center [339, 242] width 56 height 25
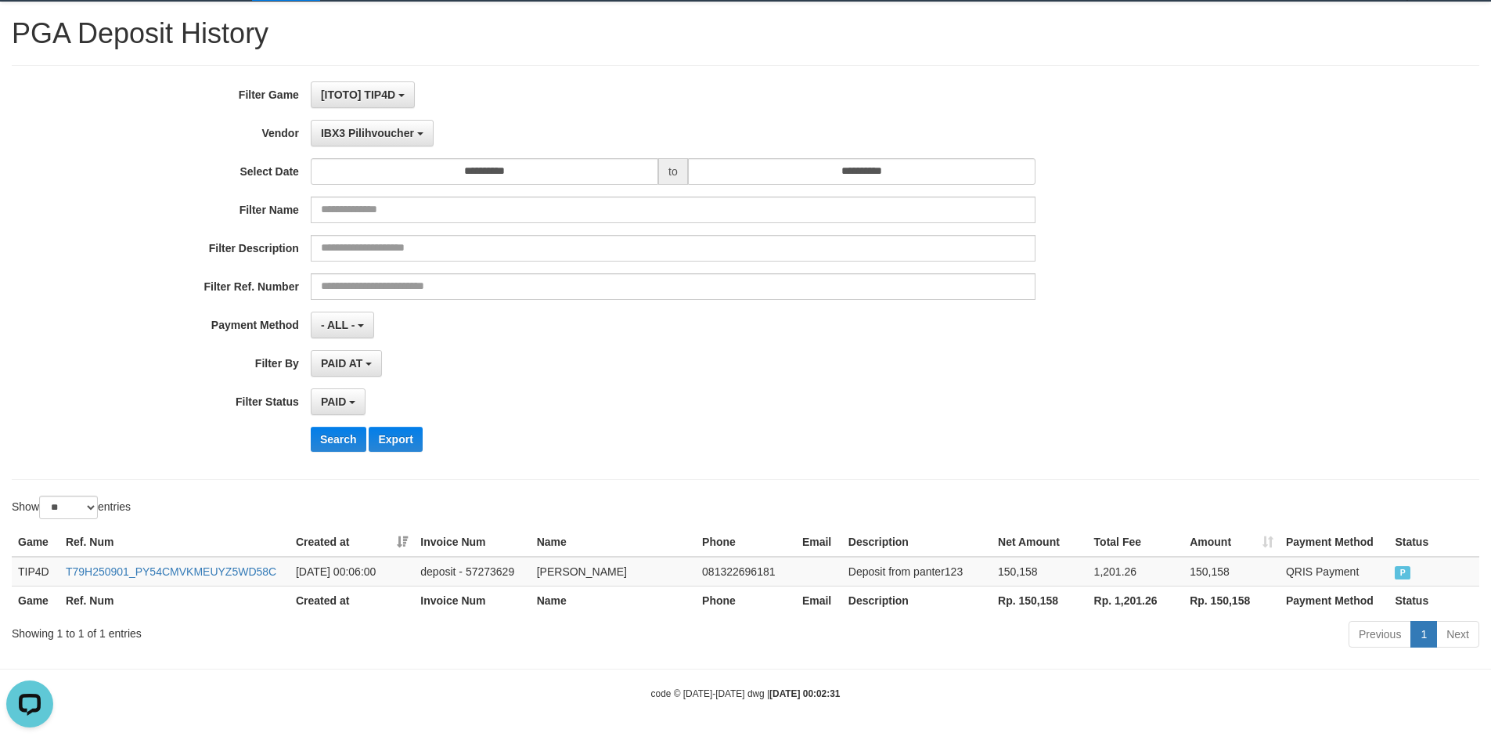
click at [1017, 592] on th "Rp. 150,158" at bounding box center [1040, 599] width 96 height 29
click at [1037, 596] on th "Rp. 150,158" at bounding box center [1040, 599] width 96 height 29
copy th "150,158"
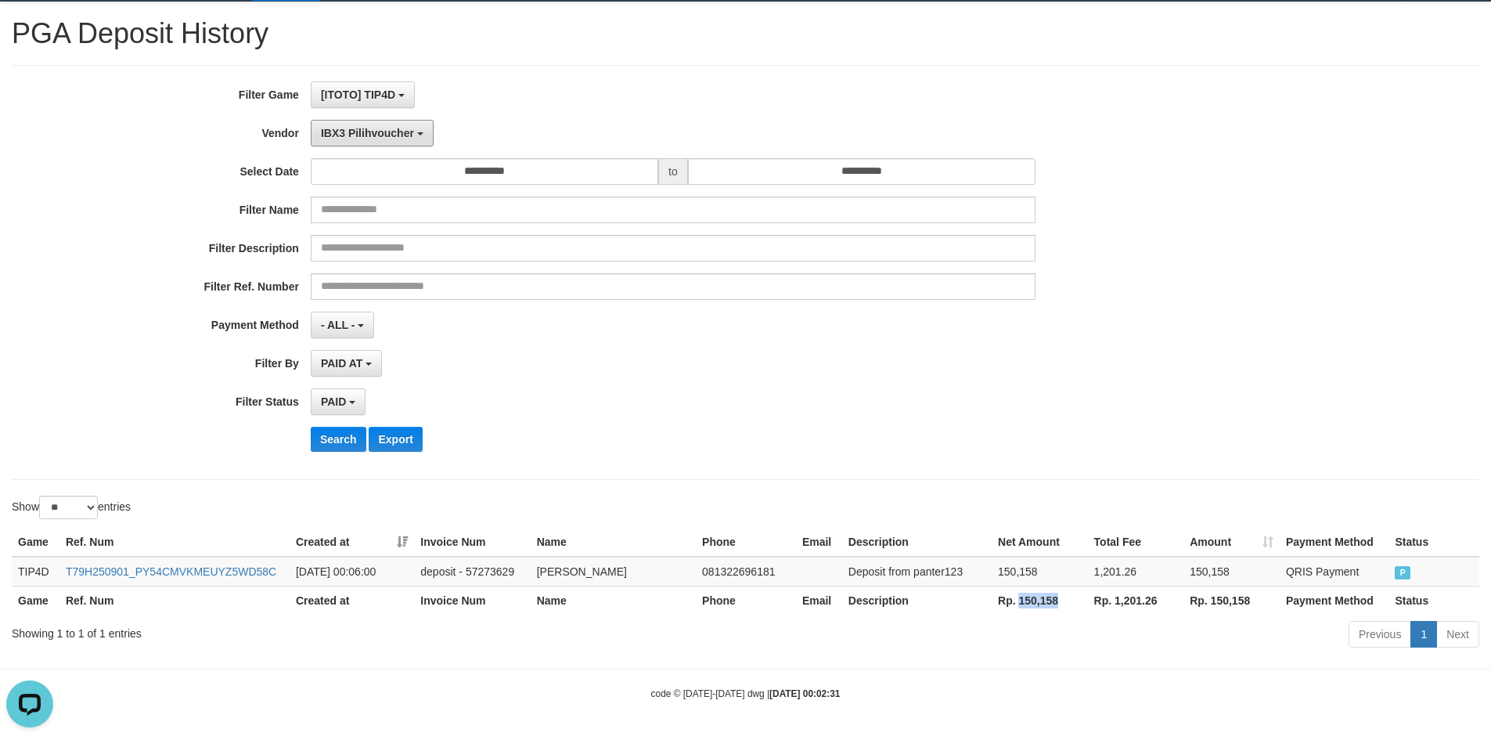
drag, startPoint x: 378, startPoint y: 126, endPoint x: 380, endPoint y: 200, distance: 74.4
click at [378, 131] on span "IBX3 Pilihvoucher" at bounding box center [367, 133] width 93 height 13
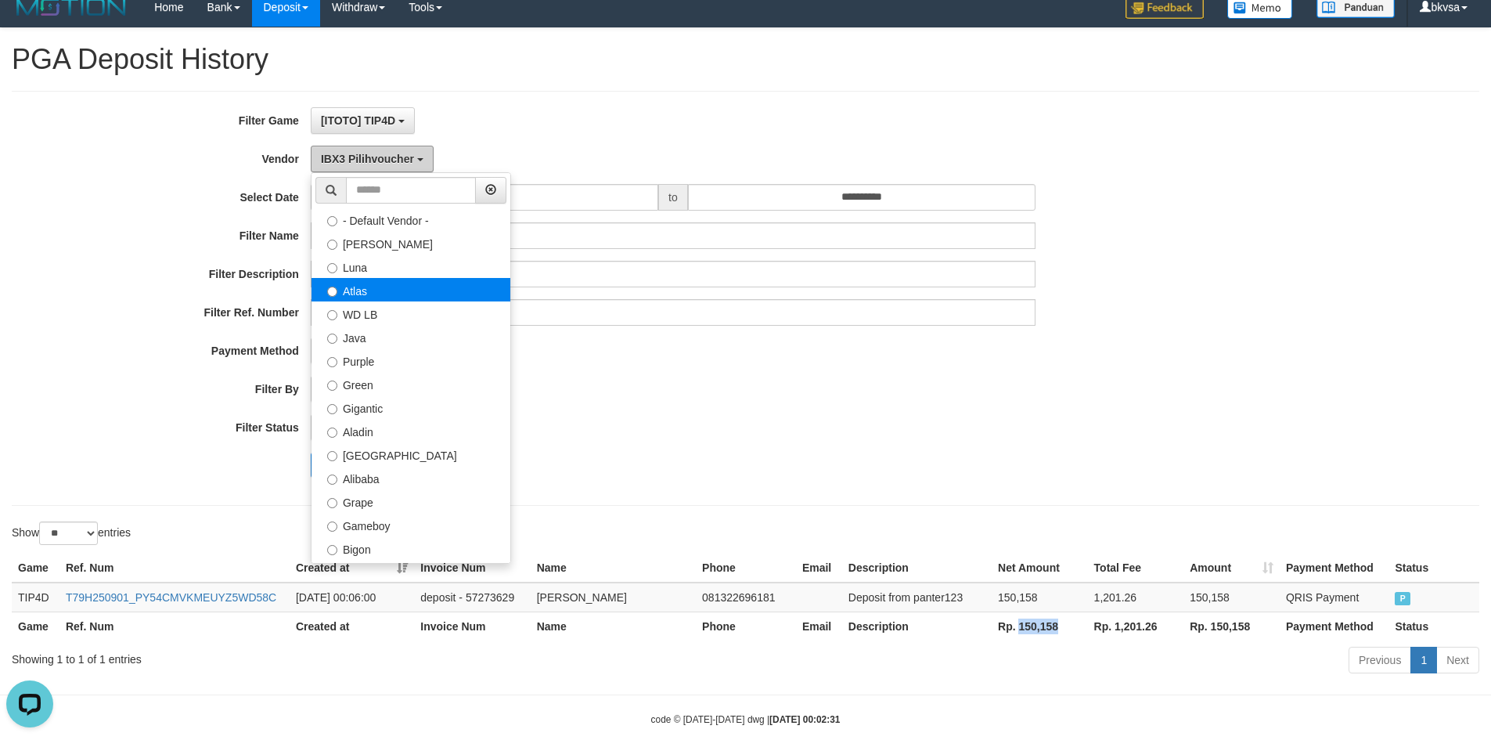
scroll to position [0, 0]
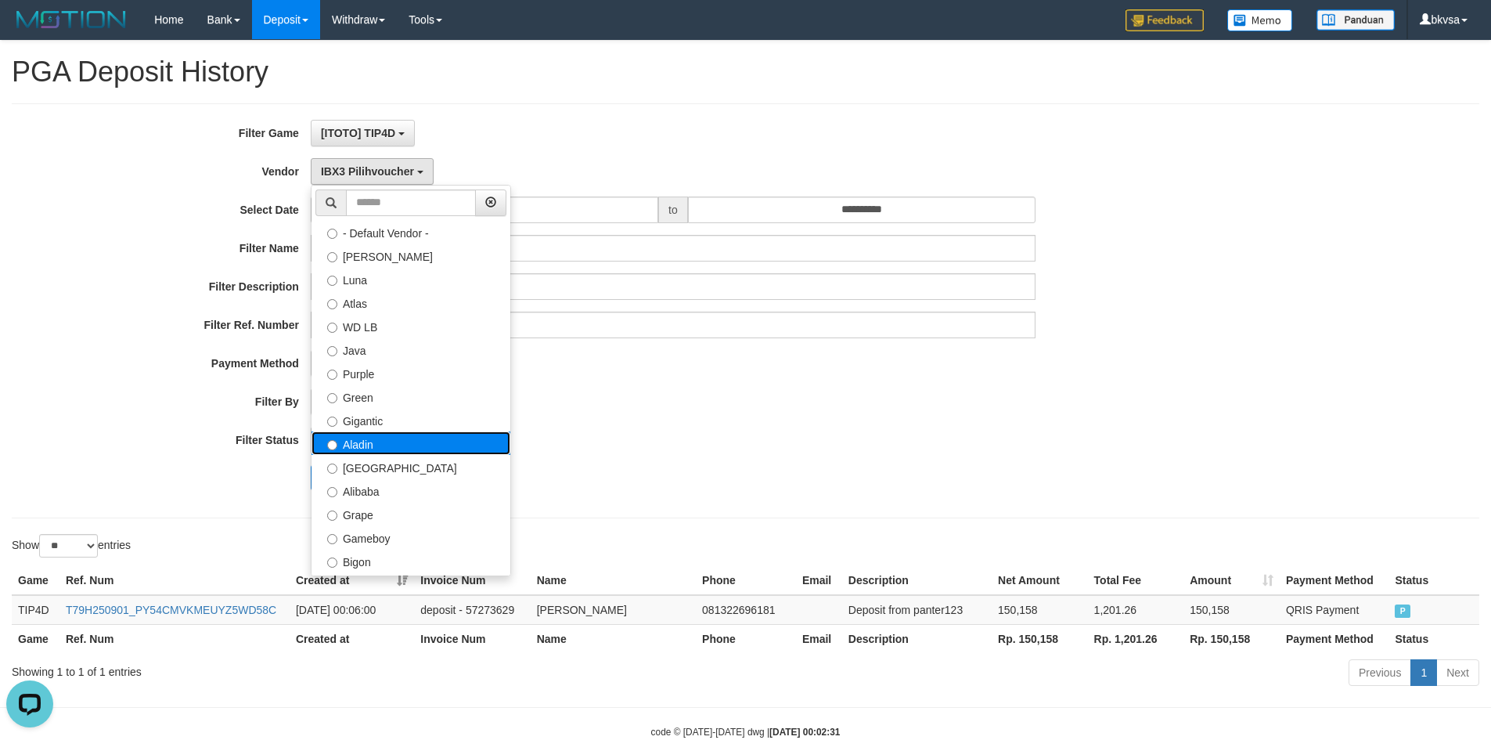
click at [369, 450] on label "Aladin" at bounding box center [410, 442] width 199 height 23
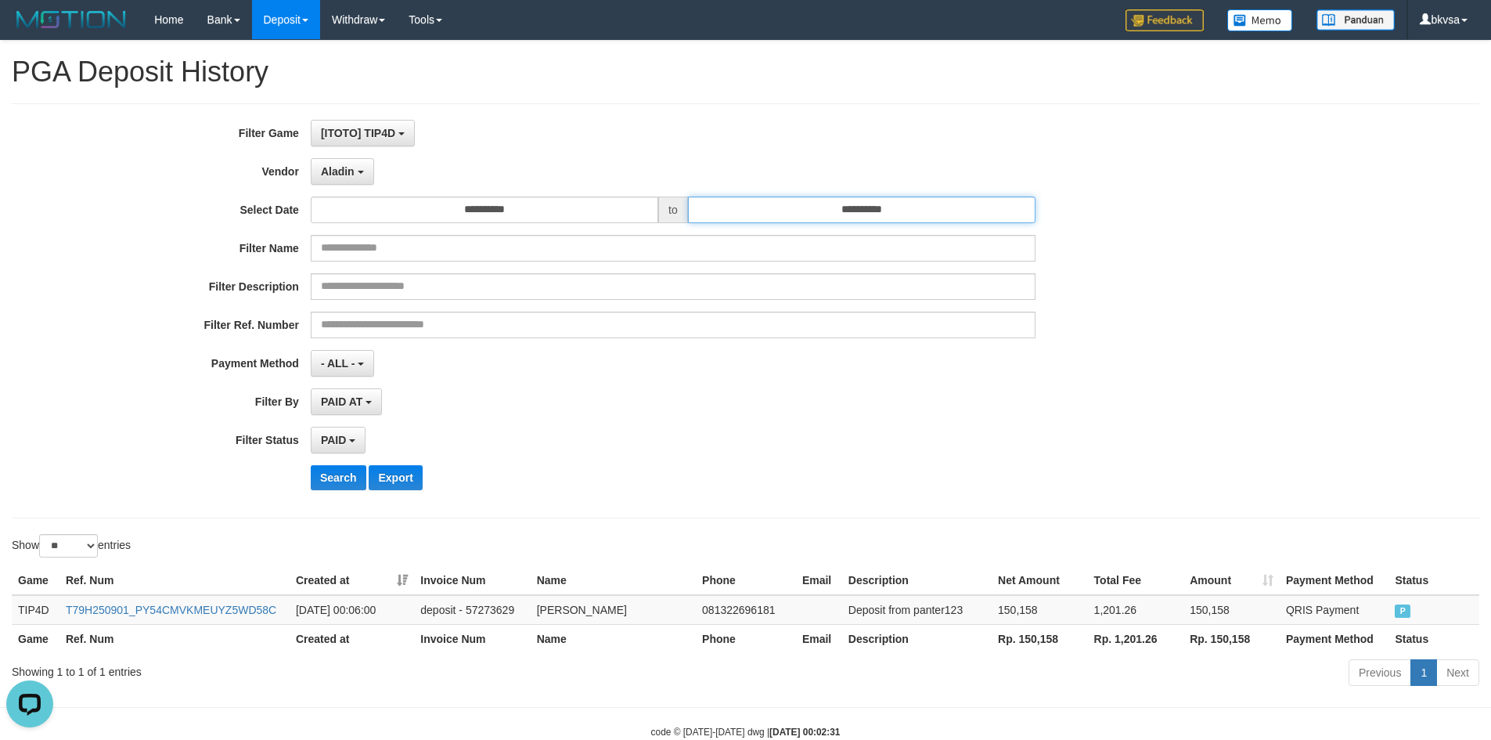
click at [834, 206] on input "**********" at bounding box center [861, 209] width 347 height 27
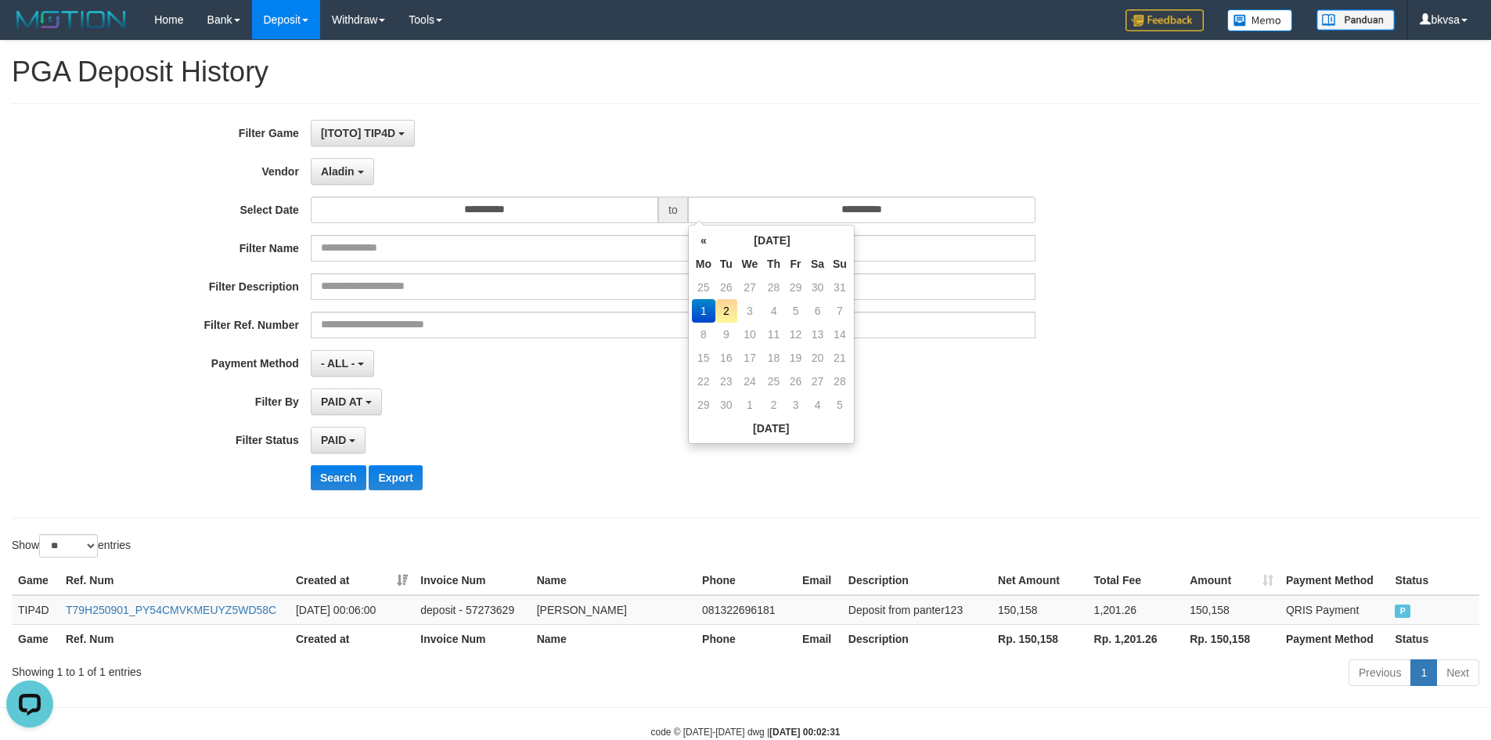
click at [1017, 374] on div "- ALL - SELECT ALL - ALL - SELECT PAYMENT METHOD Mandiri BNI OVO CIMB BRI MAYBA…" at bounding box center [673, 363] width 725 height 27
click at [347, 471] on button "Search" at bounding box center [339, 477] width 56 height 25
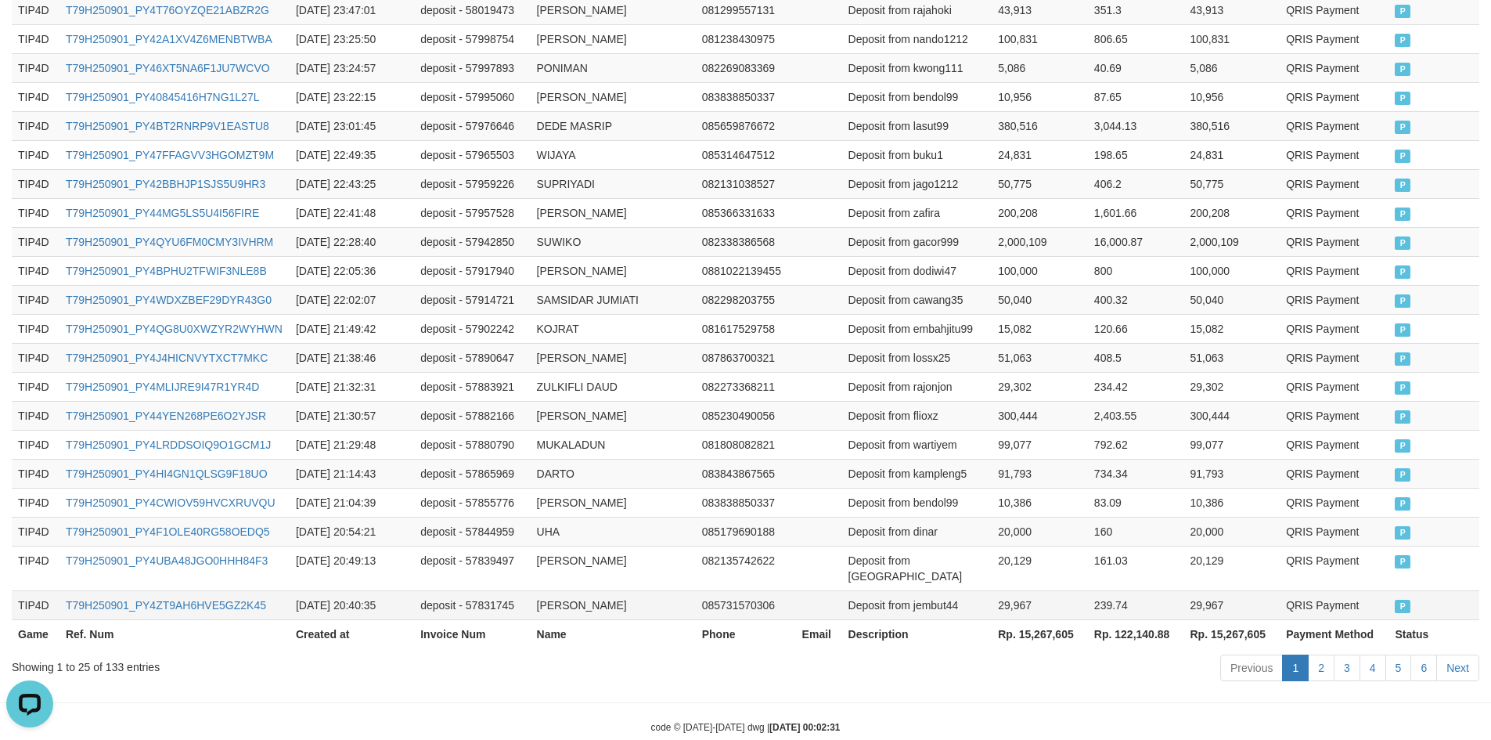
scroll to position [733, 0]
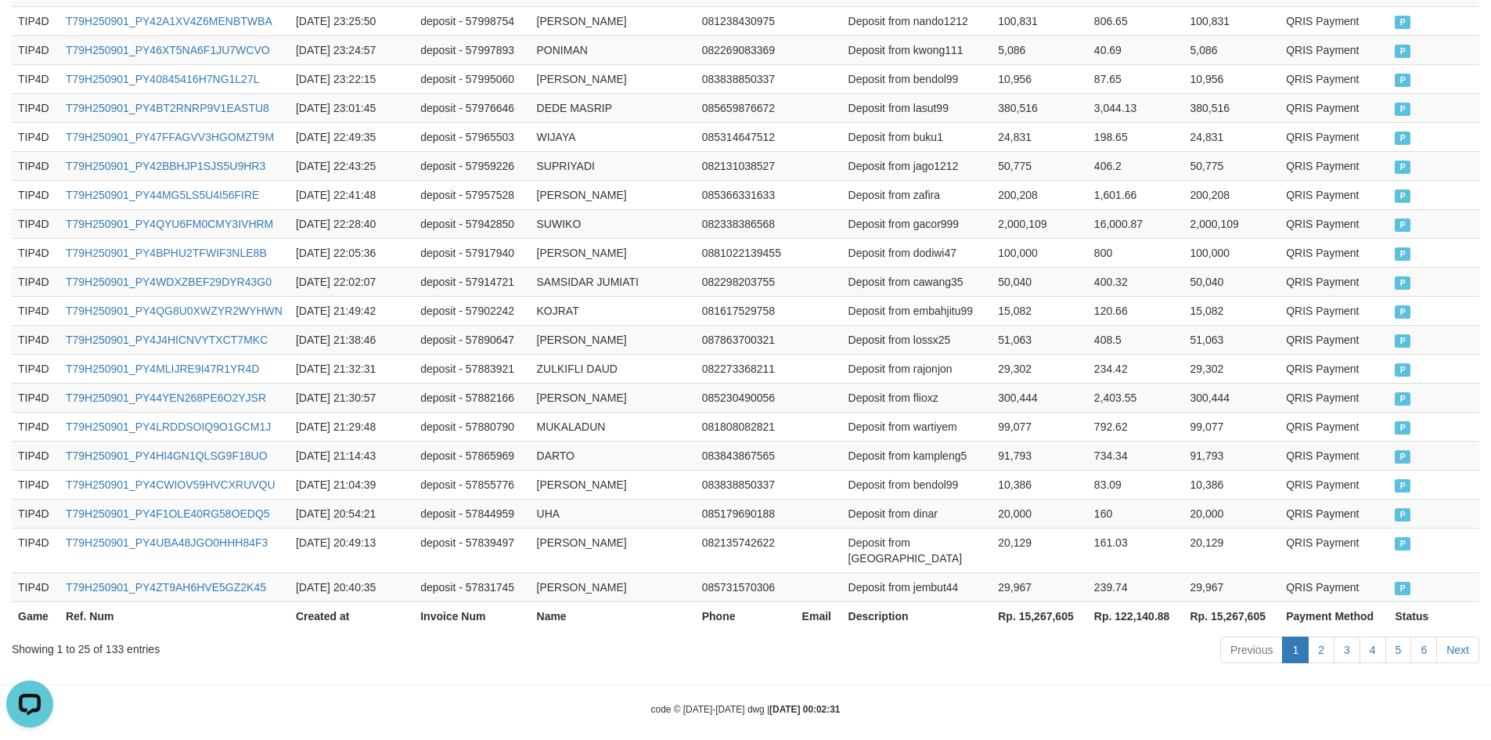
click at [1062, 601] on th "Rp. 15,267,605" at bounding box center [1040, 615] width 96 height 29
copy th "15,267,605"
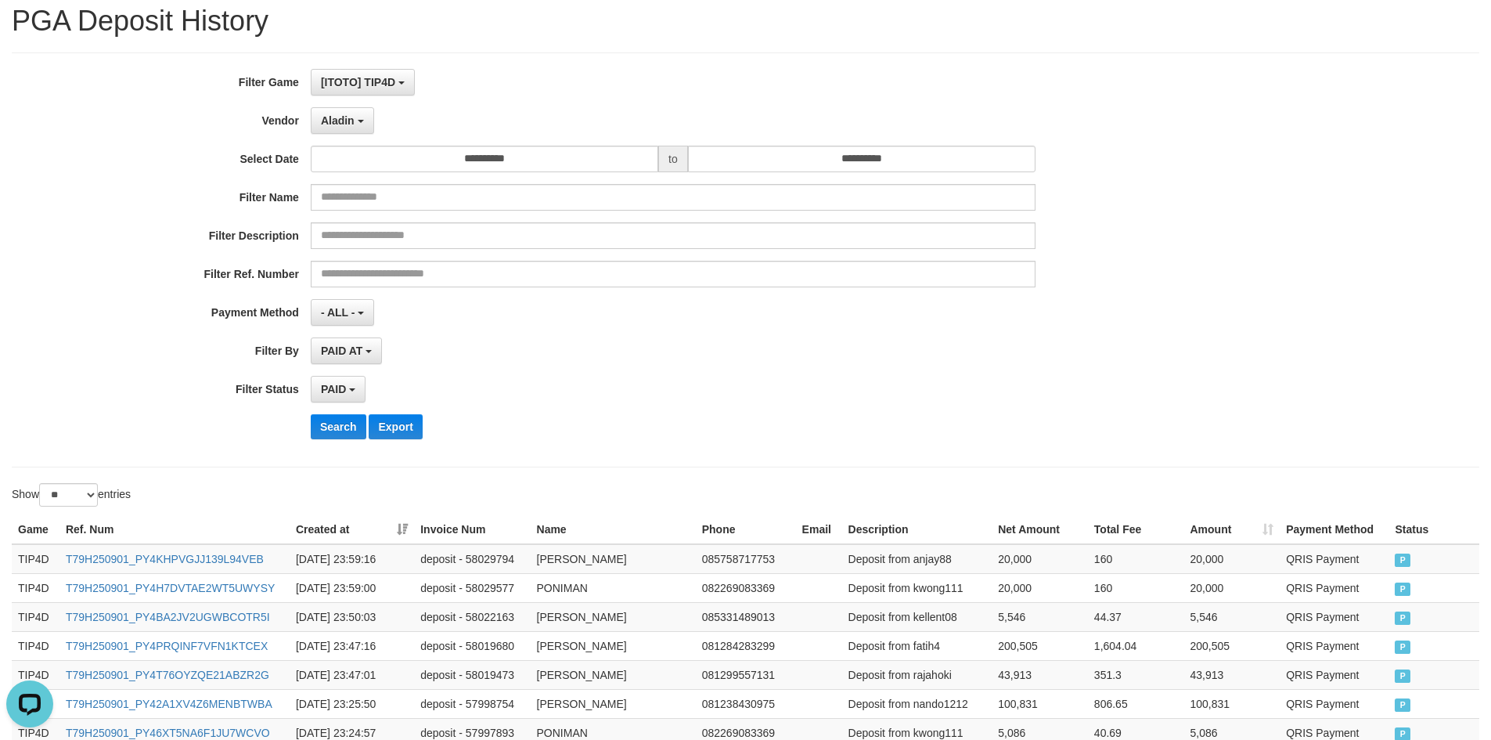
scroll to position [78, 0]
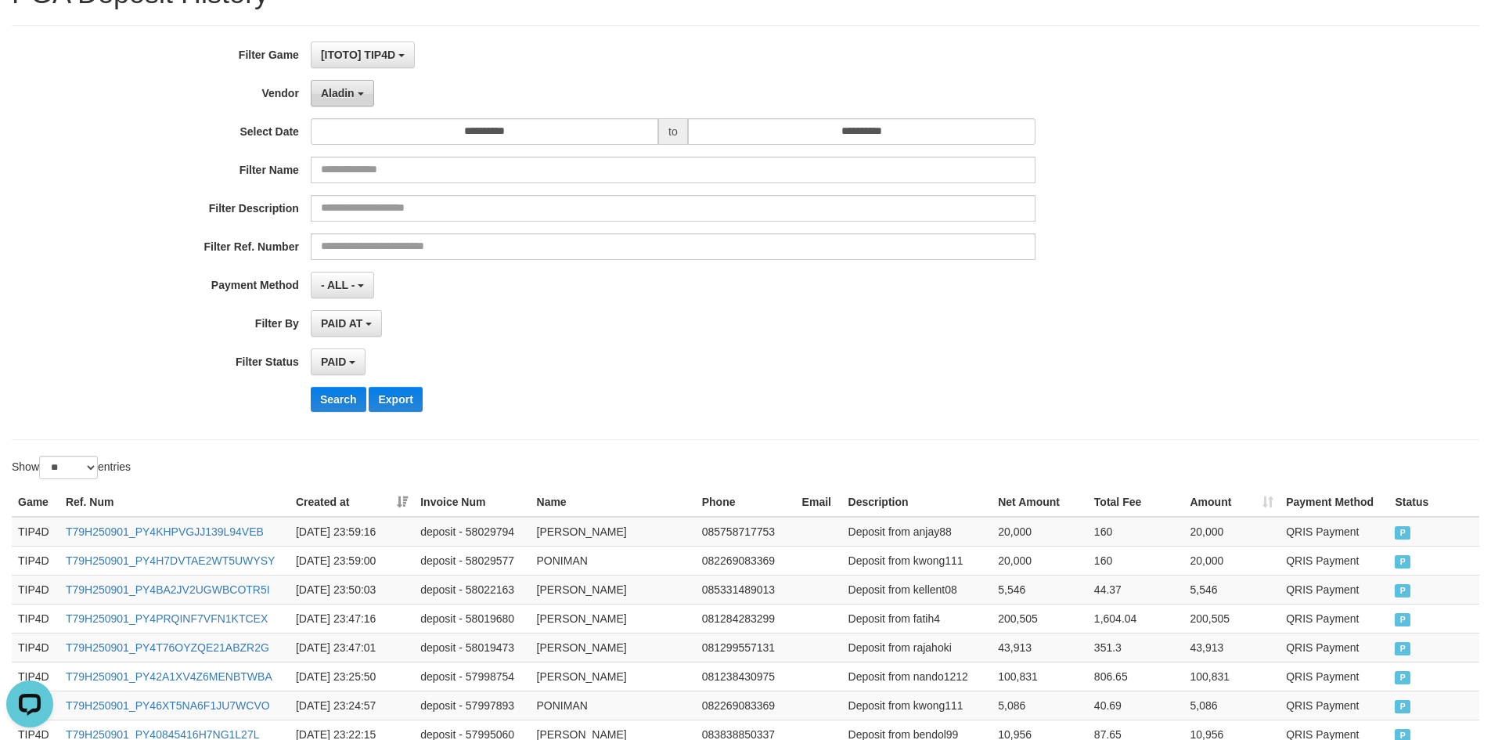
click at [351, 94] on span "Aladin" at bounding box center [338, 93] width 34 height 13
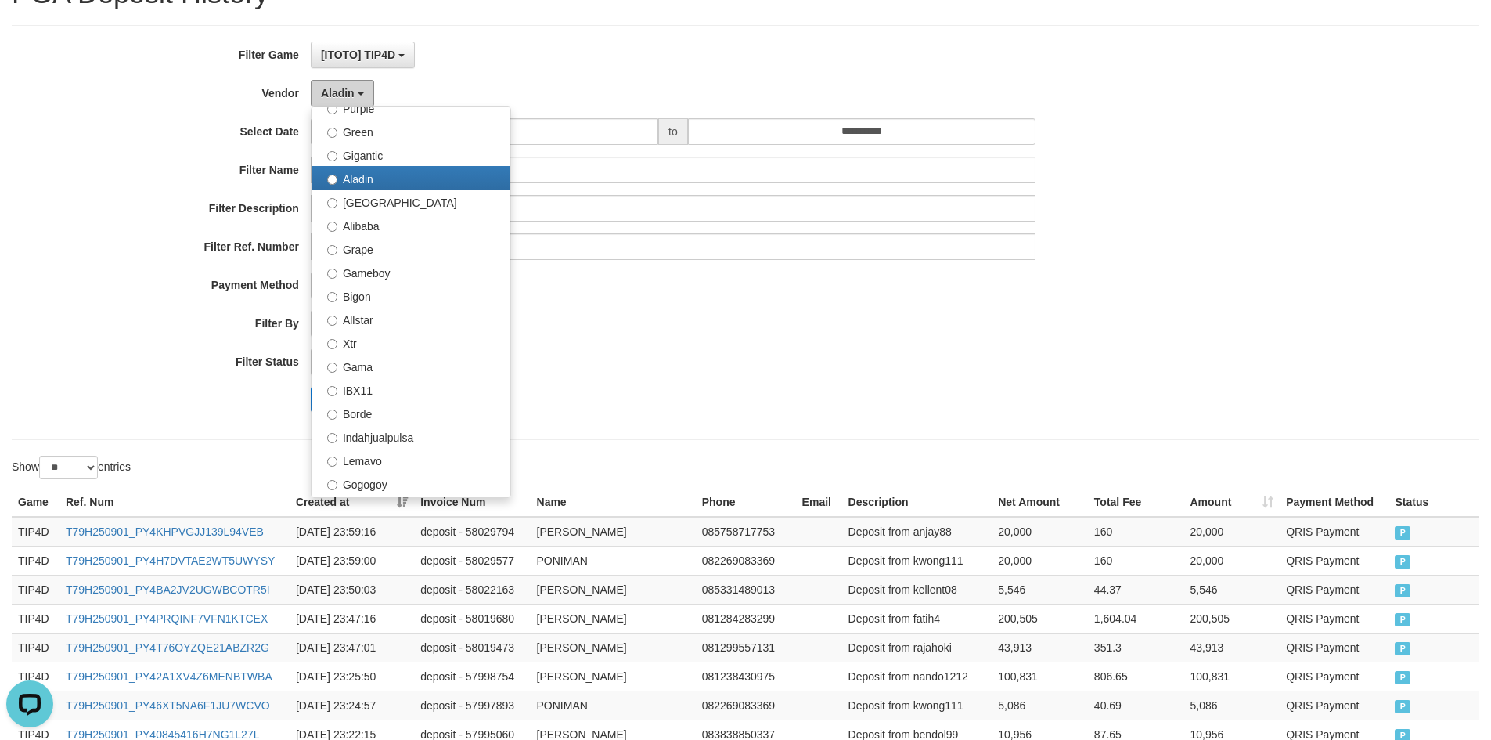
scroll to position [313, 0]
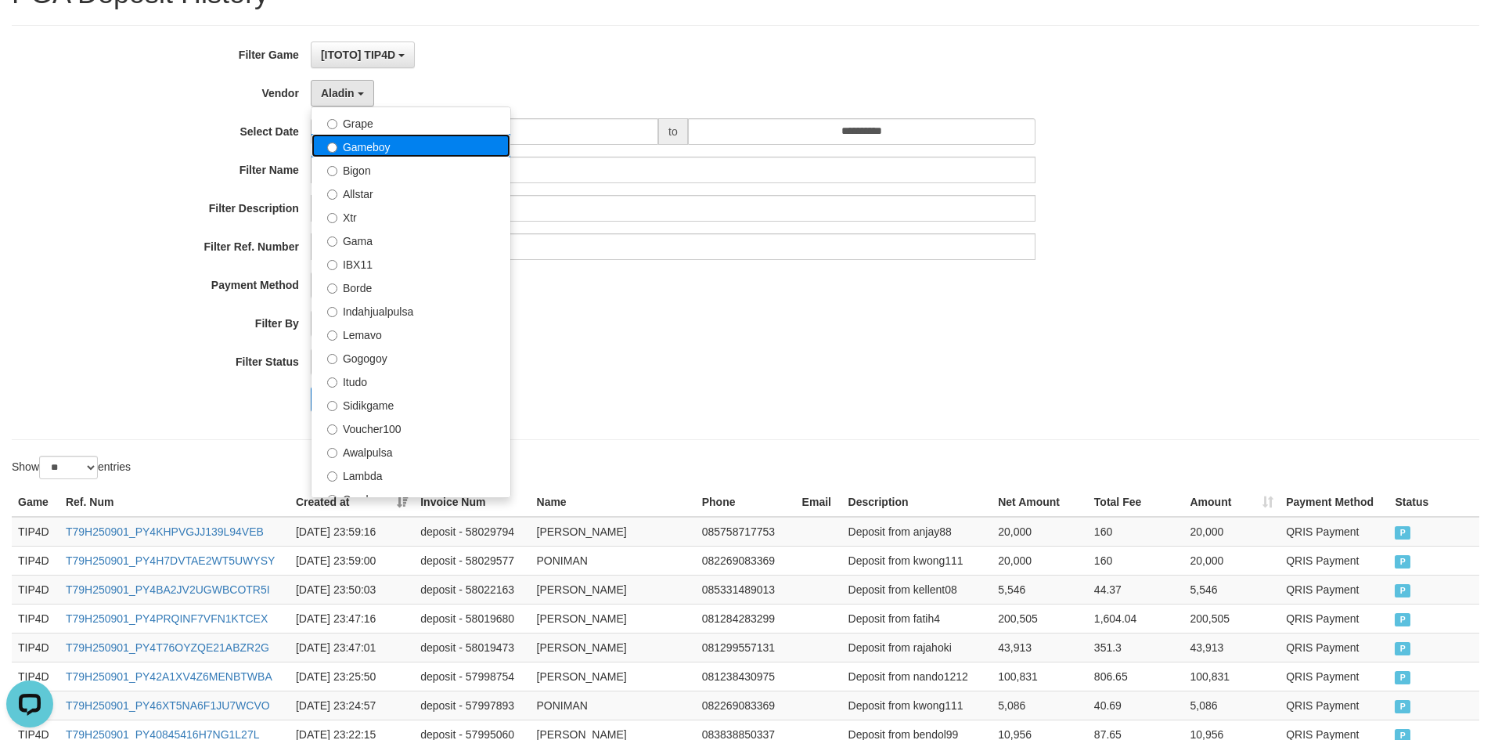
click at [383, 152] on label "Gameboy" at bounding box center [410, 145] width 199 height 23
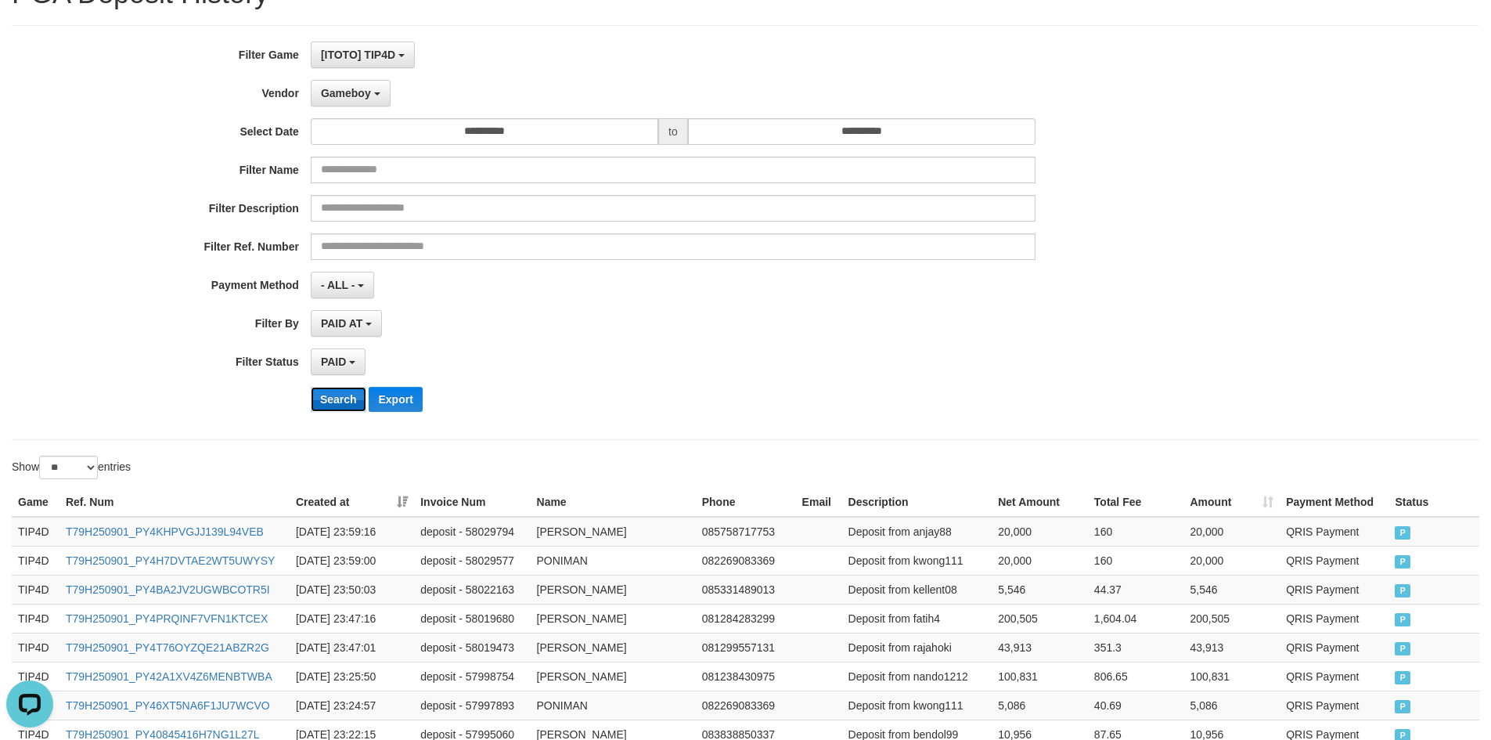
click at [326, 399] on button "Search" at bounding box center [339, 399] width 56 height 25
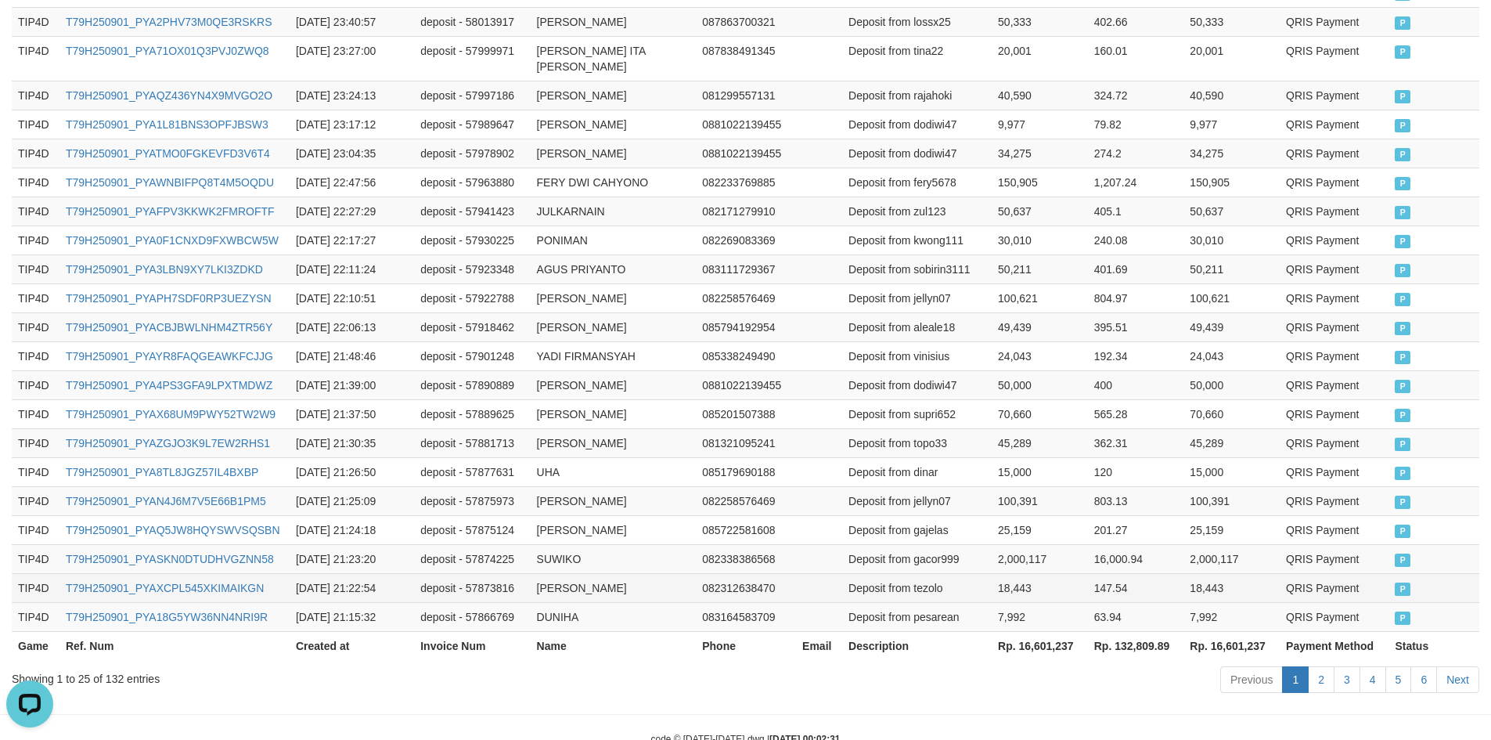
scroll to position [733, 0]
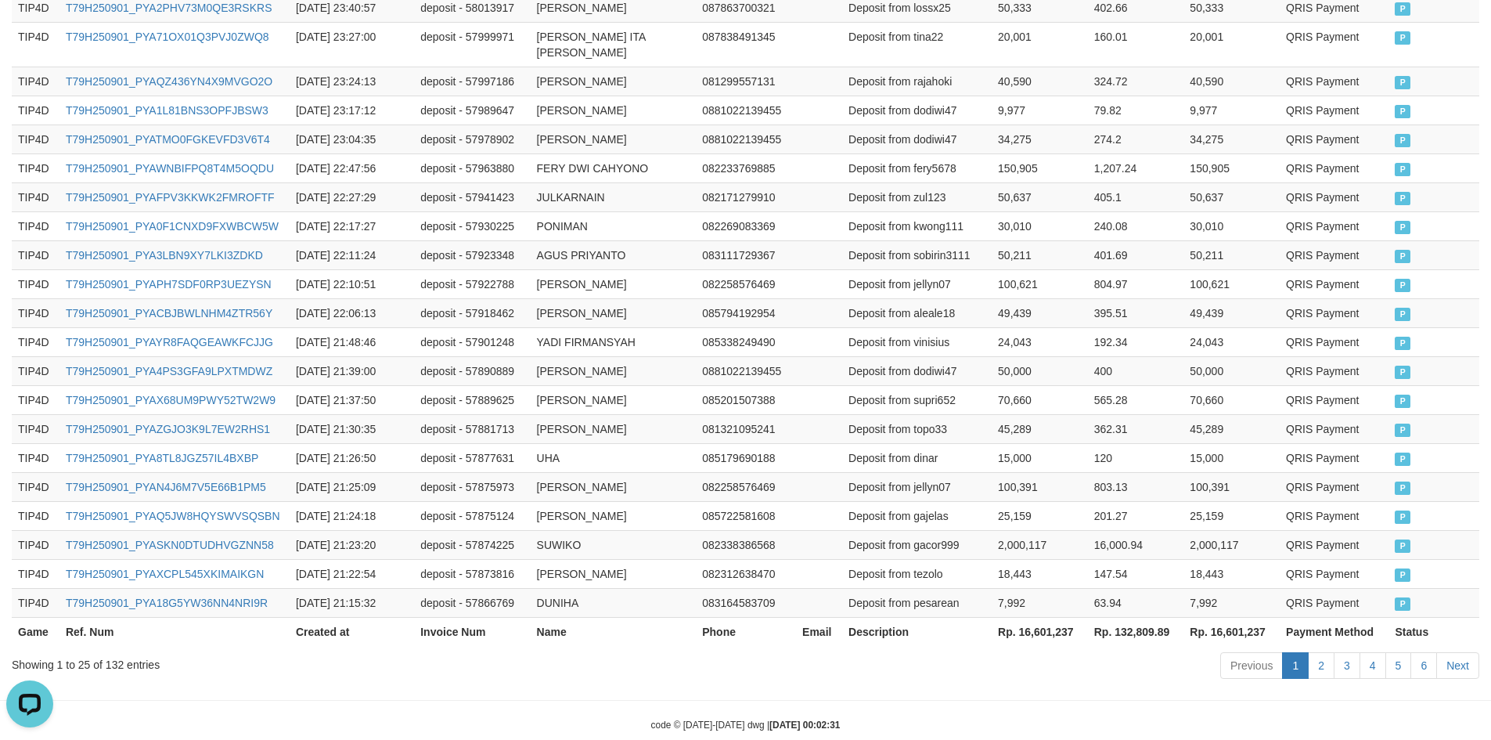
click at [1035, 617] on th "Rp. 16,601,237" at bounding box center [1040, 631] width 96 height 29
copy th "16,601,237"
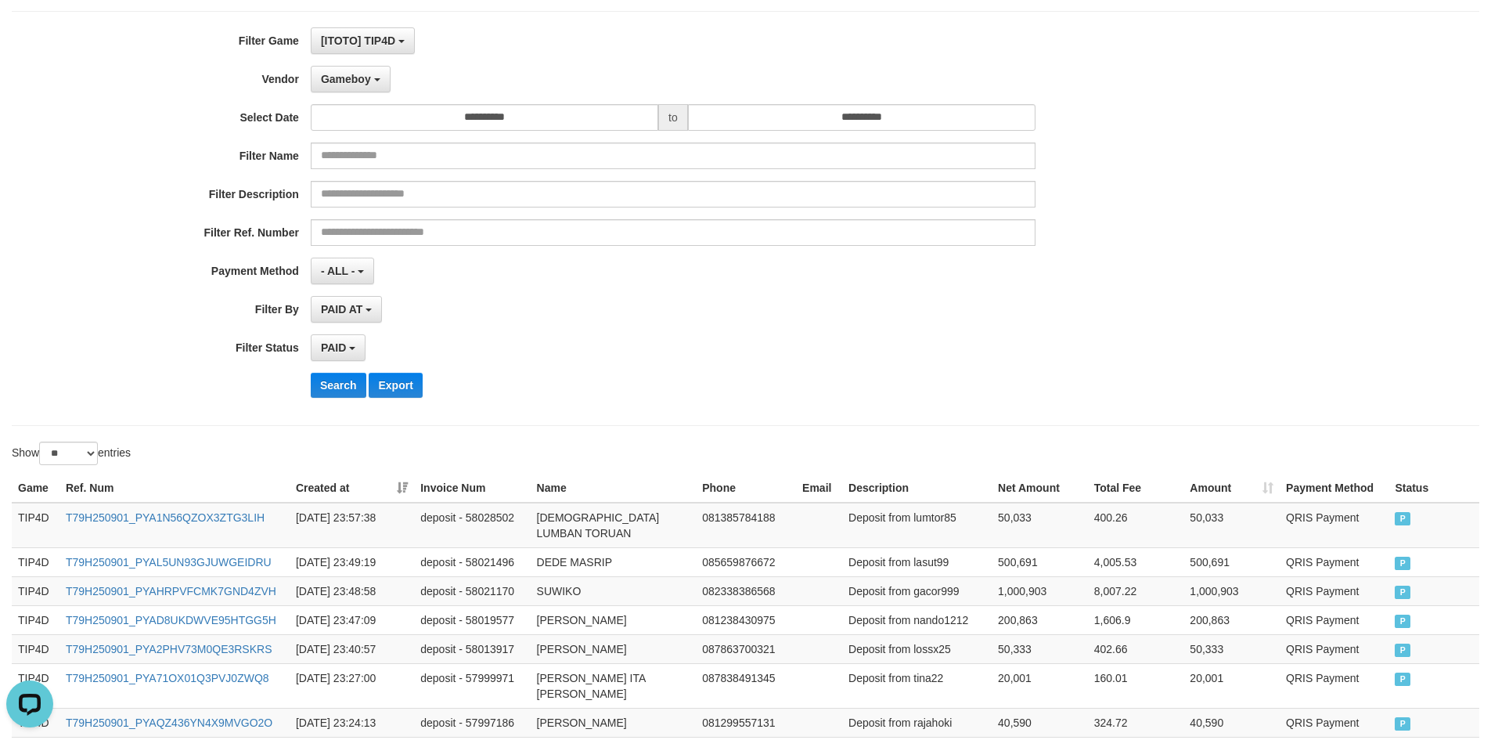
scroll to position [0, 0]
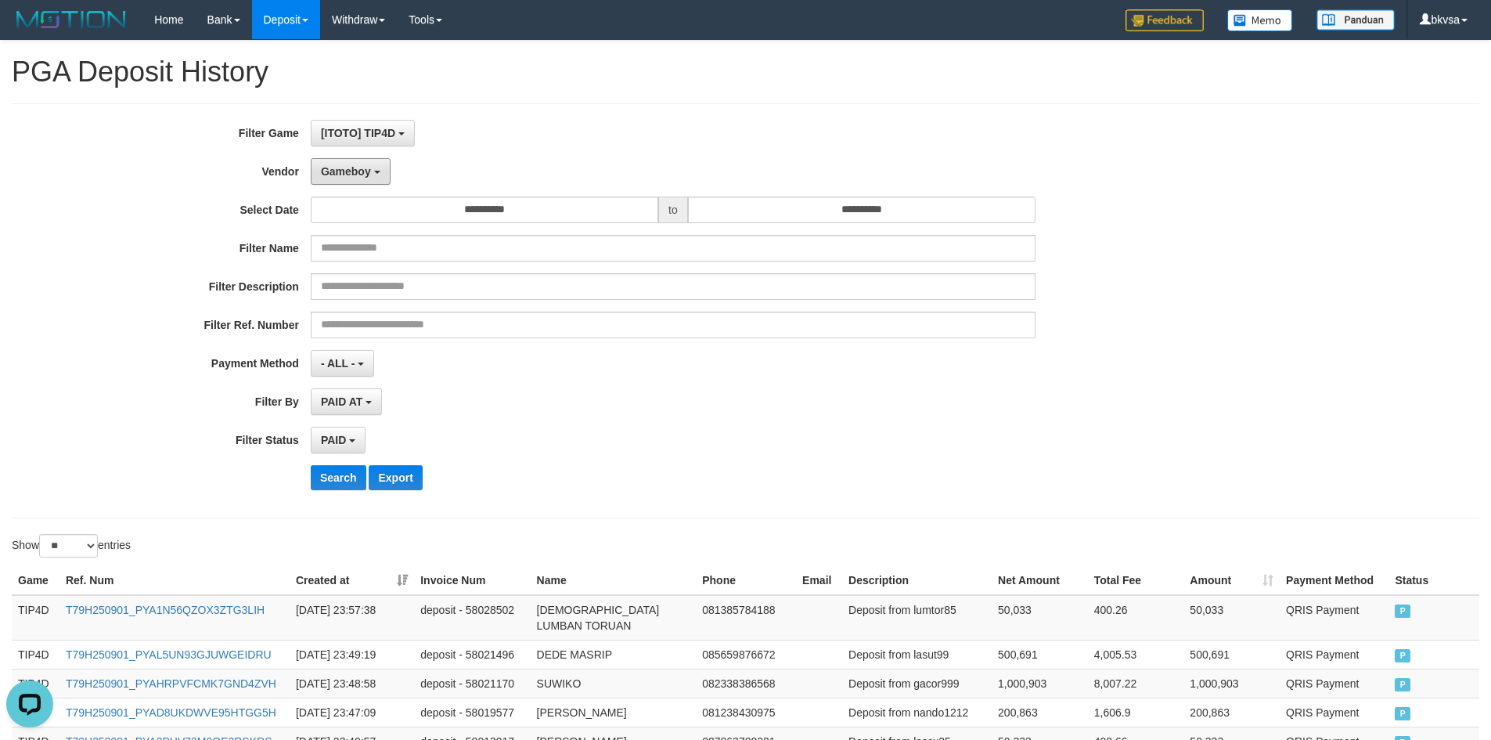
drag, startPoint x: 372, startPoint y: 172, endPoint x: 382, endPoint y: 228, distance: 56.5
click at [373, 186] on div "**********" at bounding box center [621, 311] width 1243 height 382
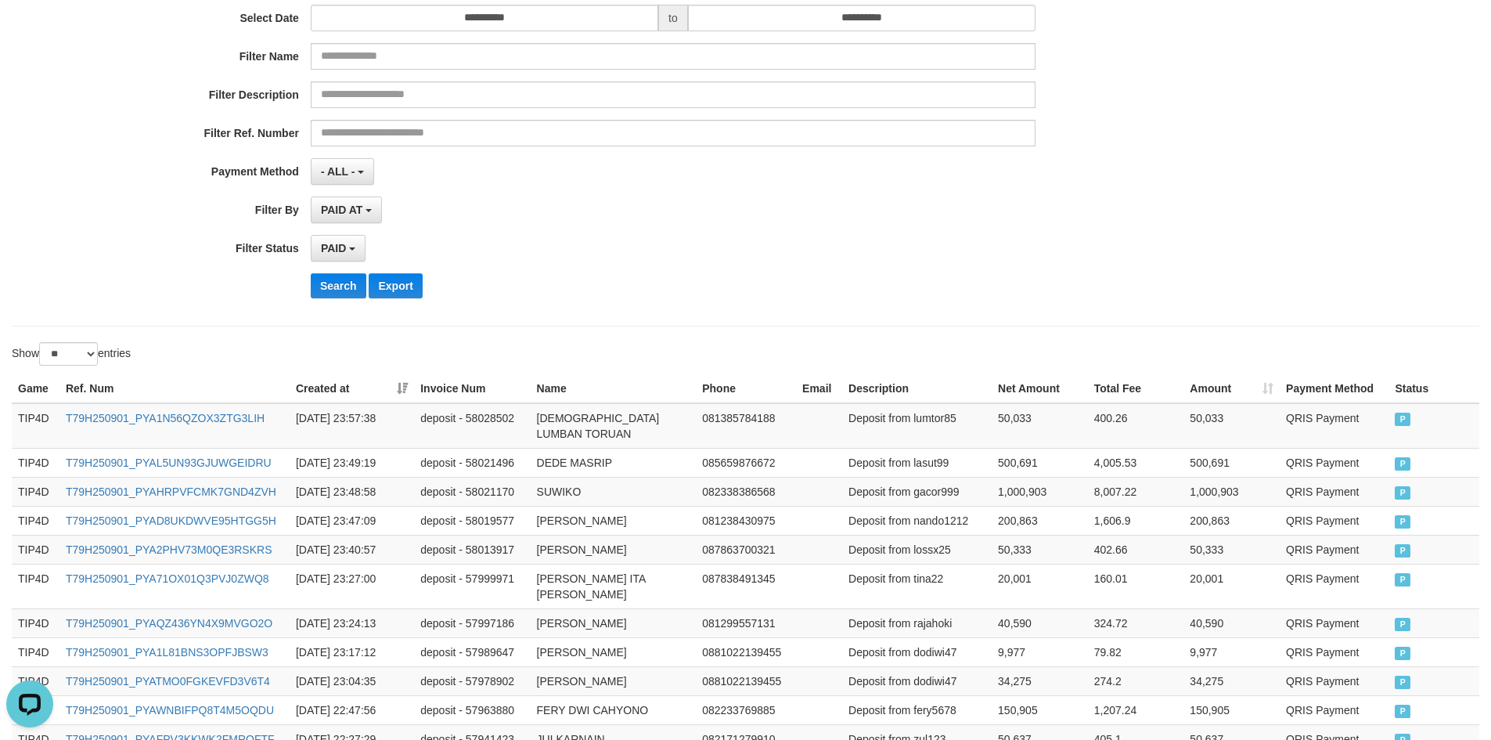
scroll to position [78, 0]
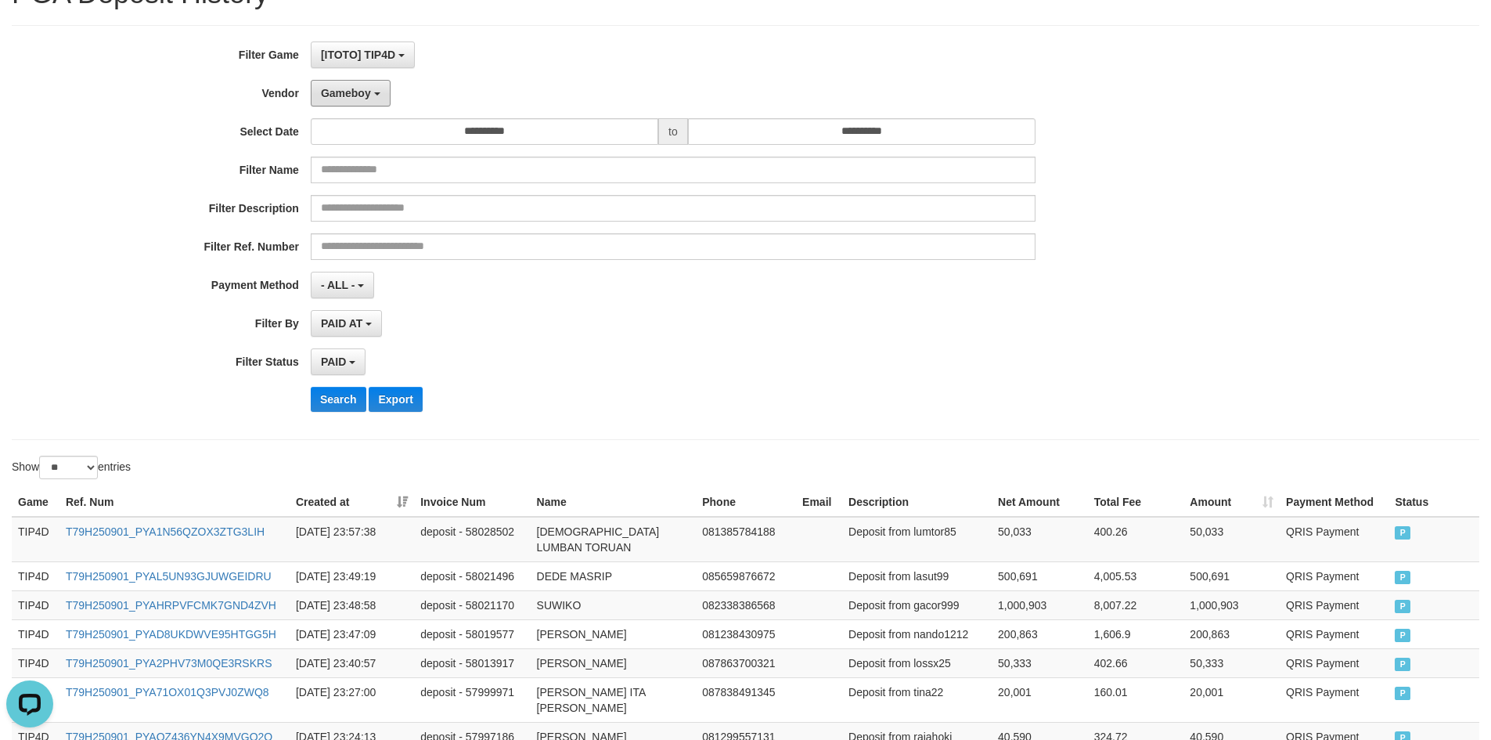
drag, startPoint x: 339, startPoint y: 85, endPoint x: 379, endPoint y: 255, distance: 174.4
click at [344, 96] on button "Gameboy" at bounding box center [351, 93] width 80 height 27
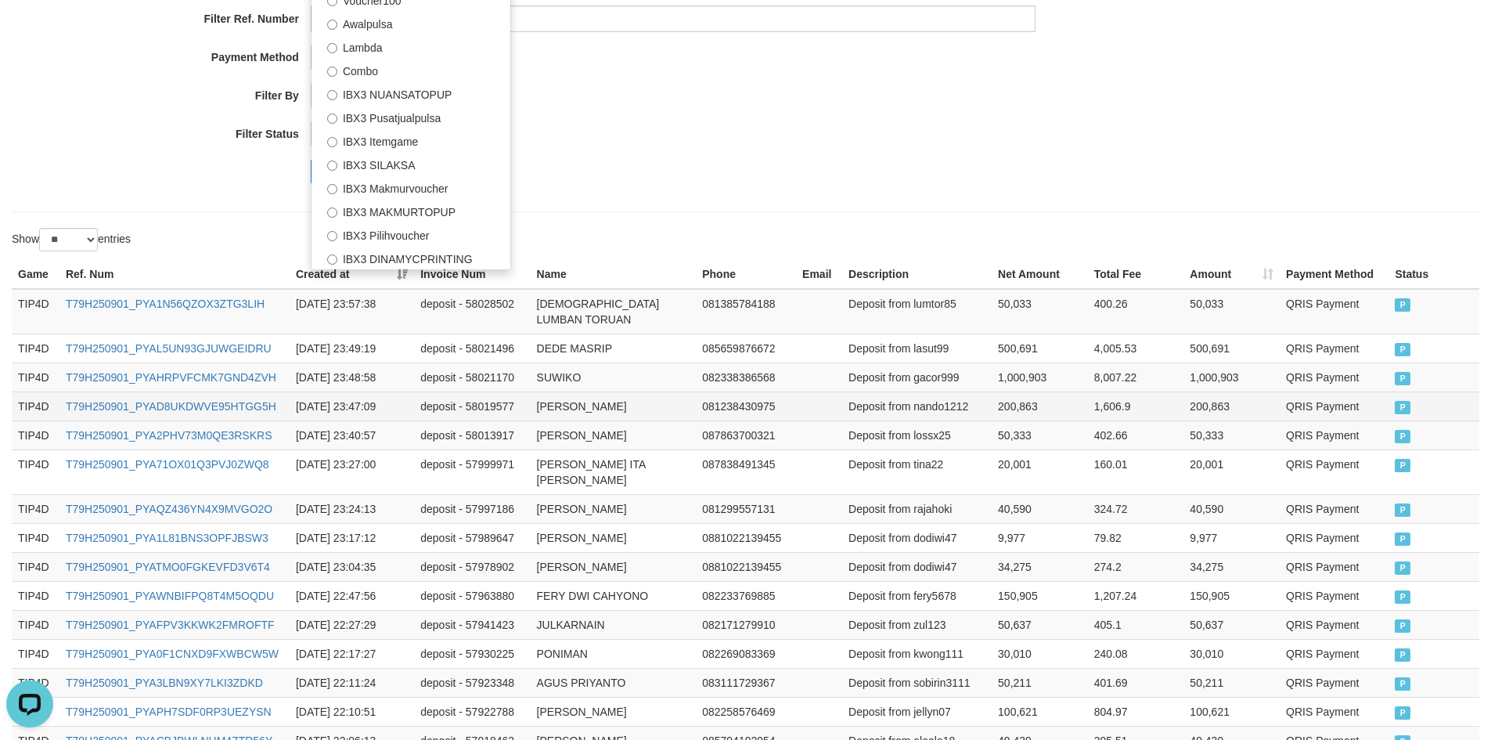
scroll to position [313, 0]
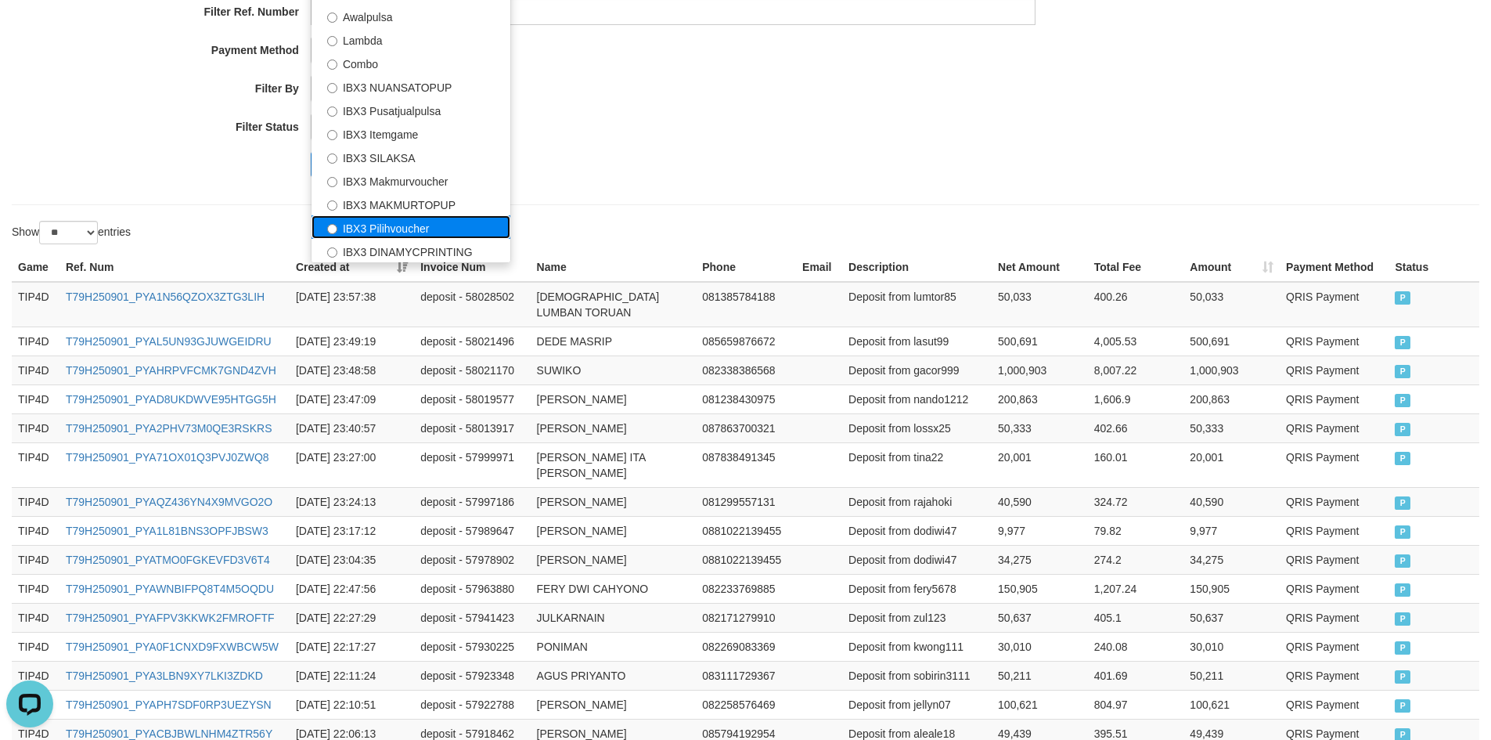
click at [409, 225] on label "IBX3 Pilihvoucher" at bounding box center [410, 226] width 199 height 23
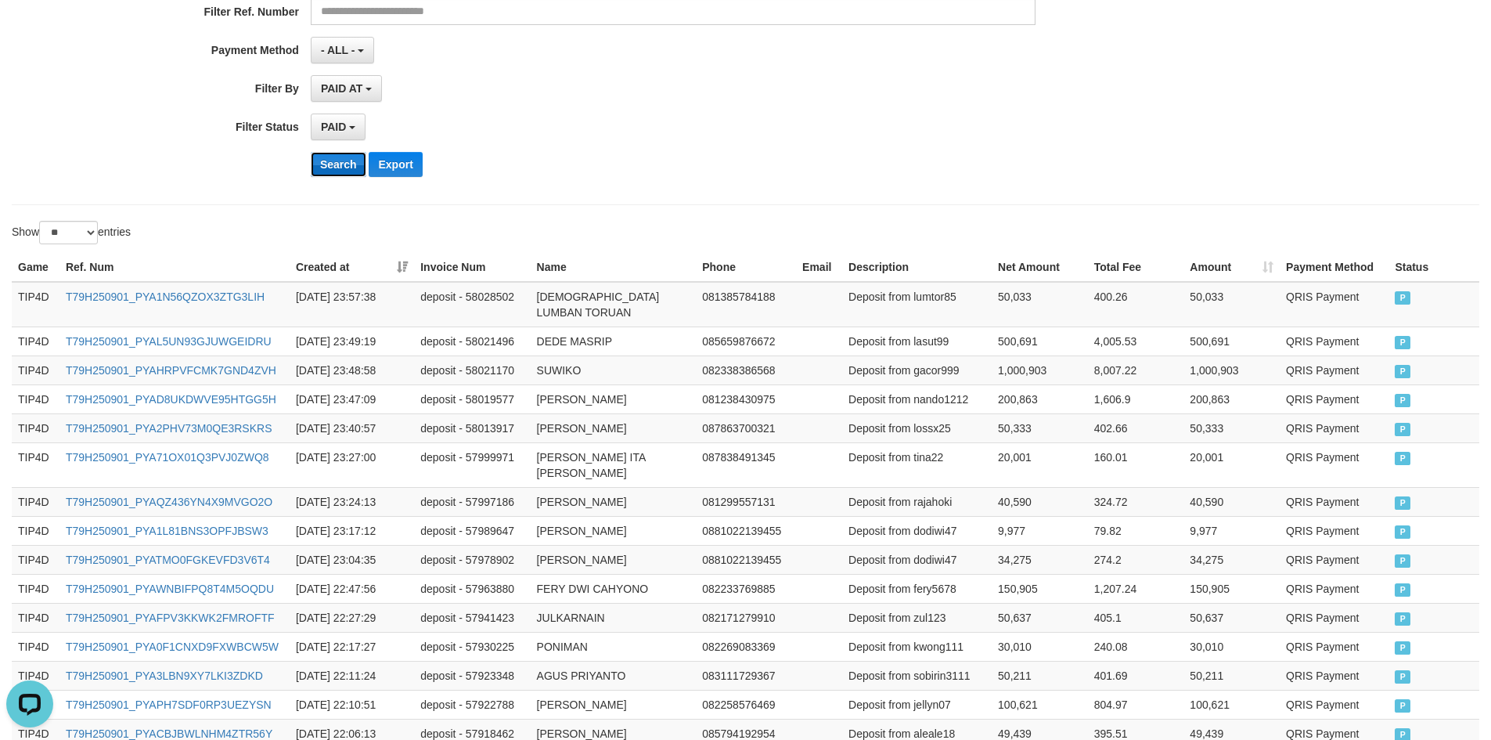
click at [333, 171] on button "Search" at bounding box center [339, 164] width 56 height 25
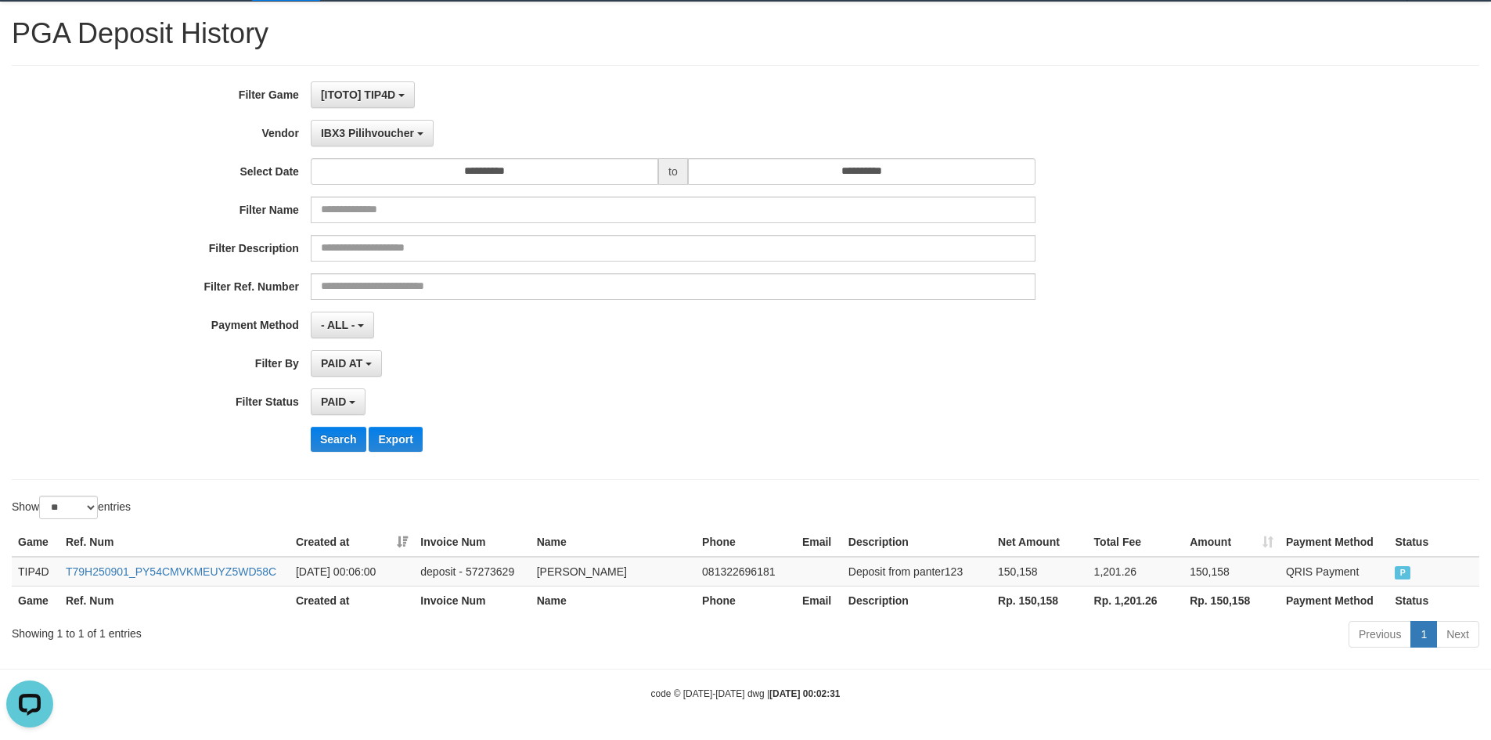
click at [1031, 605] on th "Rp. 150,158" at bounding box center [1040, 599] width 96 height 29
copy th "150,158"
click at [374, 134] on span "IBX3 Pilihvoucher" at bounding box center [367, 133] width 93 height 13
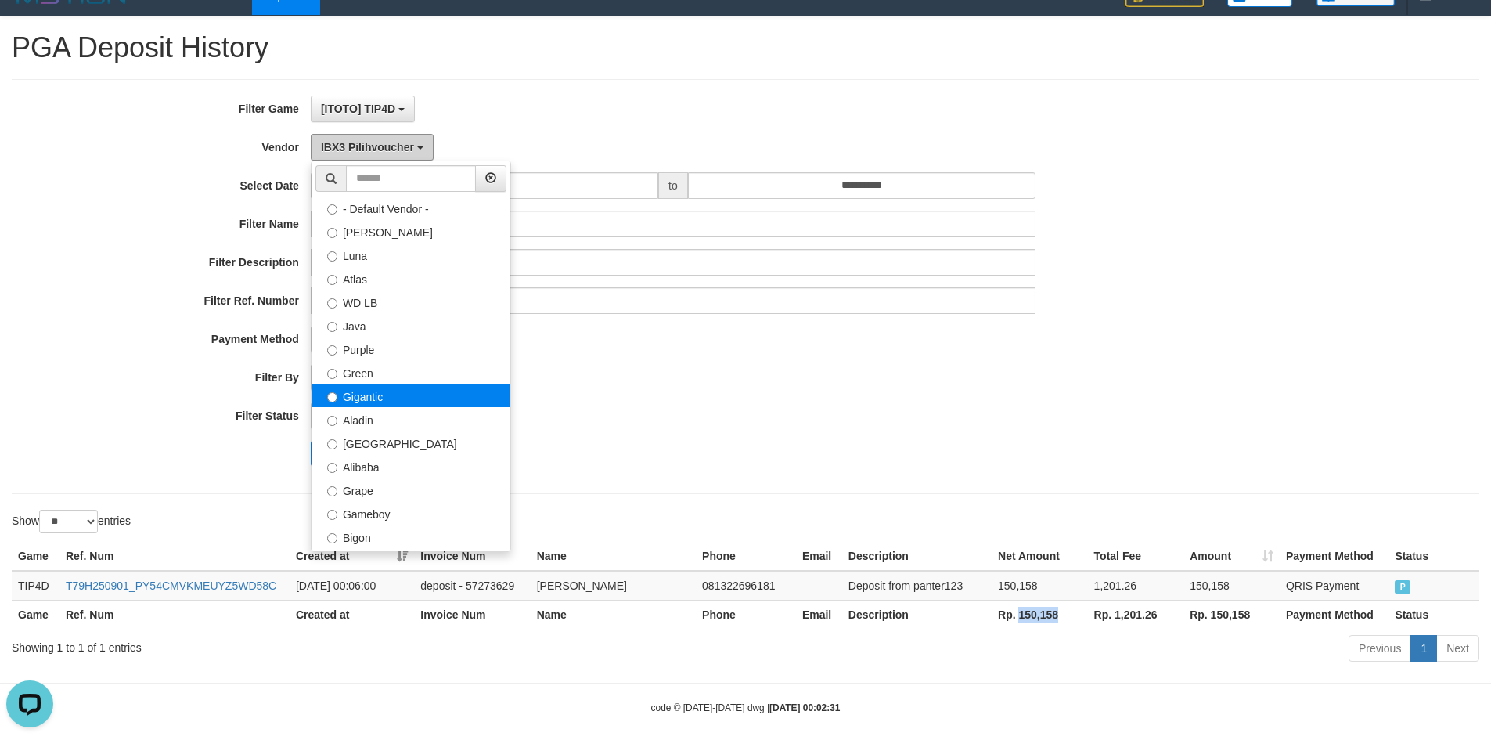
scroll to position [0, 0]
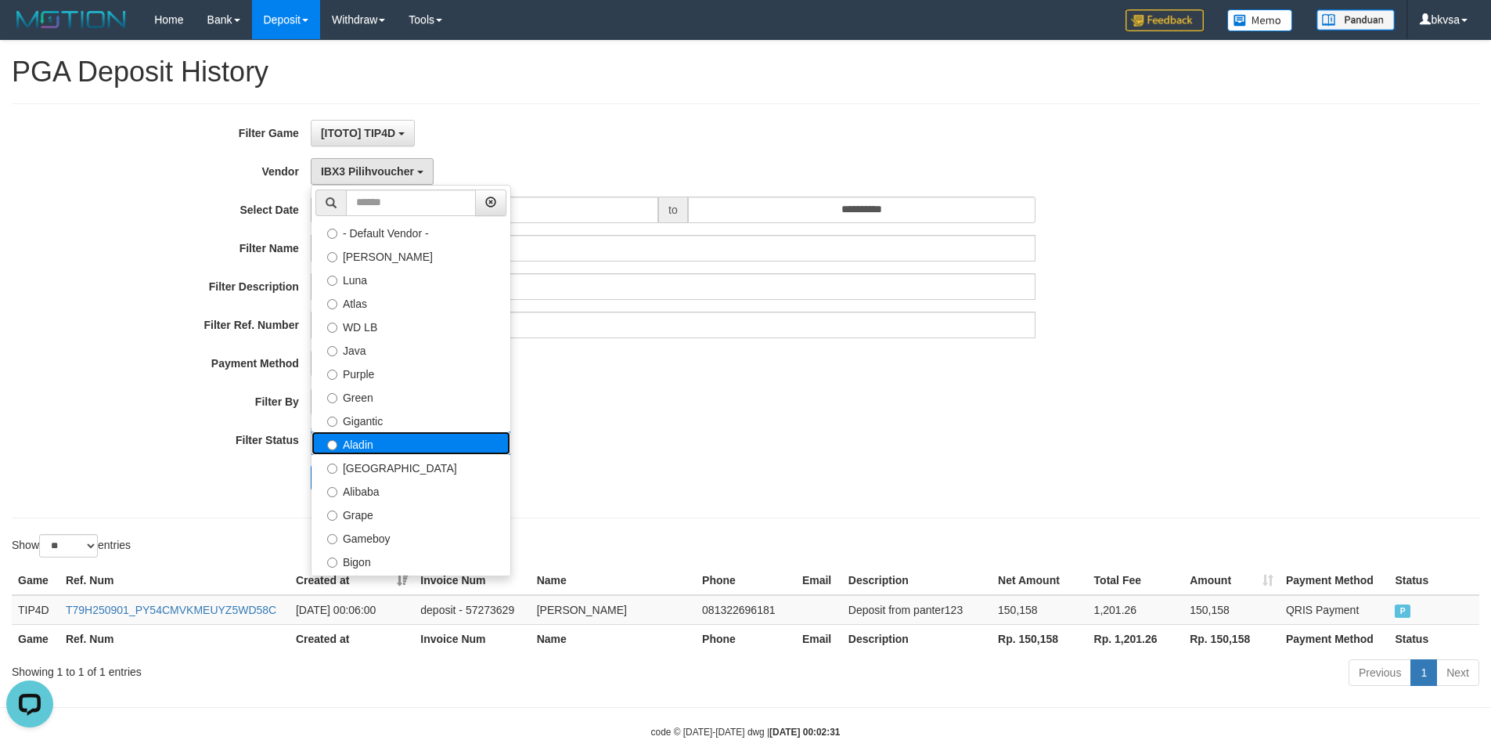
click at [372, 434] on label "Aladin" at bounding box center [410, 442] width 199 height 23
select select "**********"
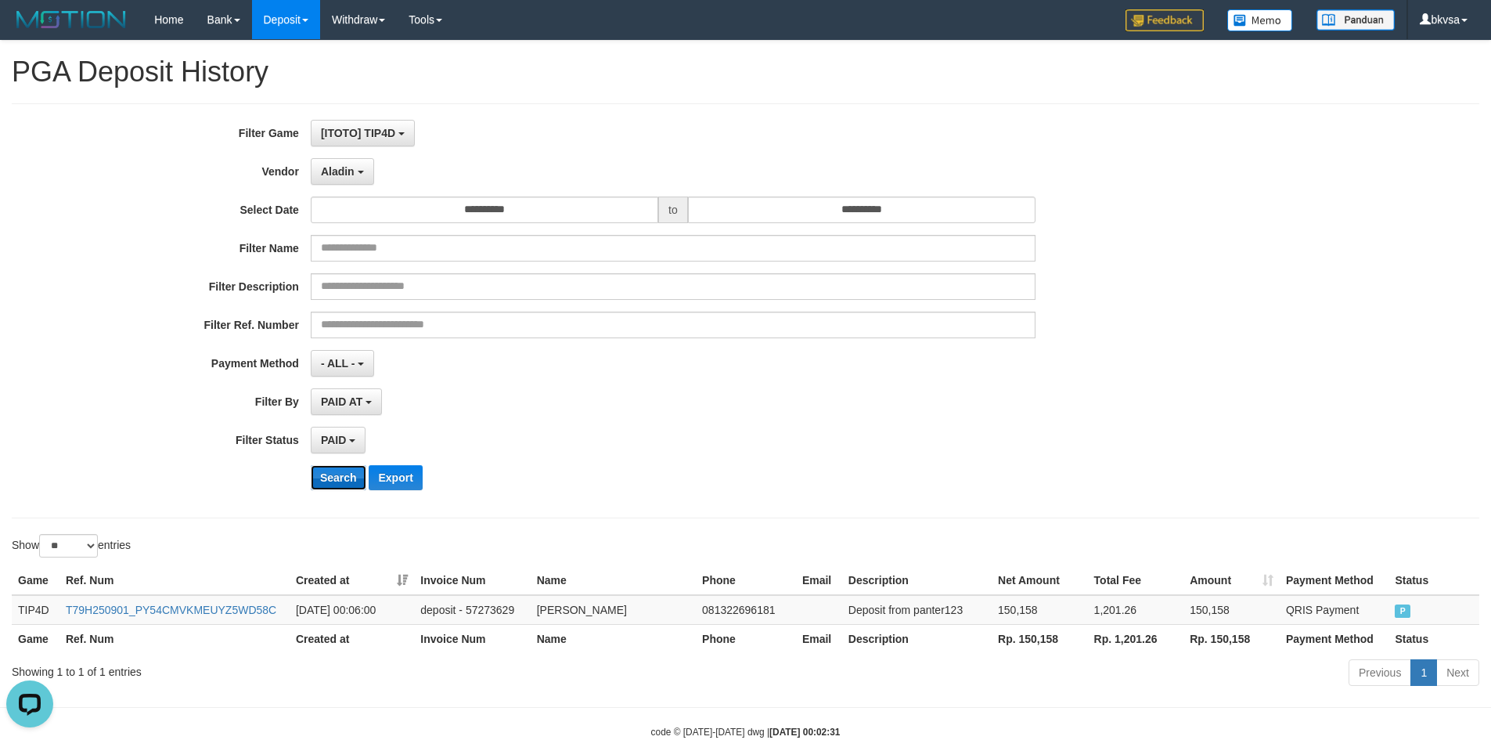
click at [342, 474] on button "Search" at bounding box center [339, 477] width 56 height 25
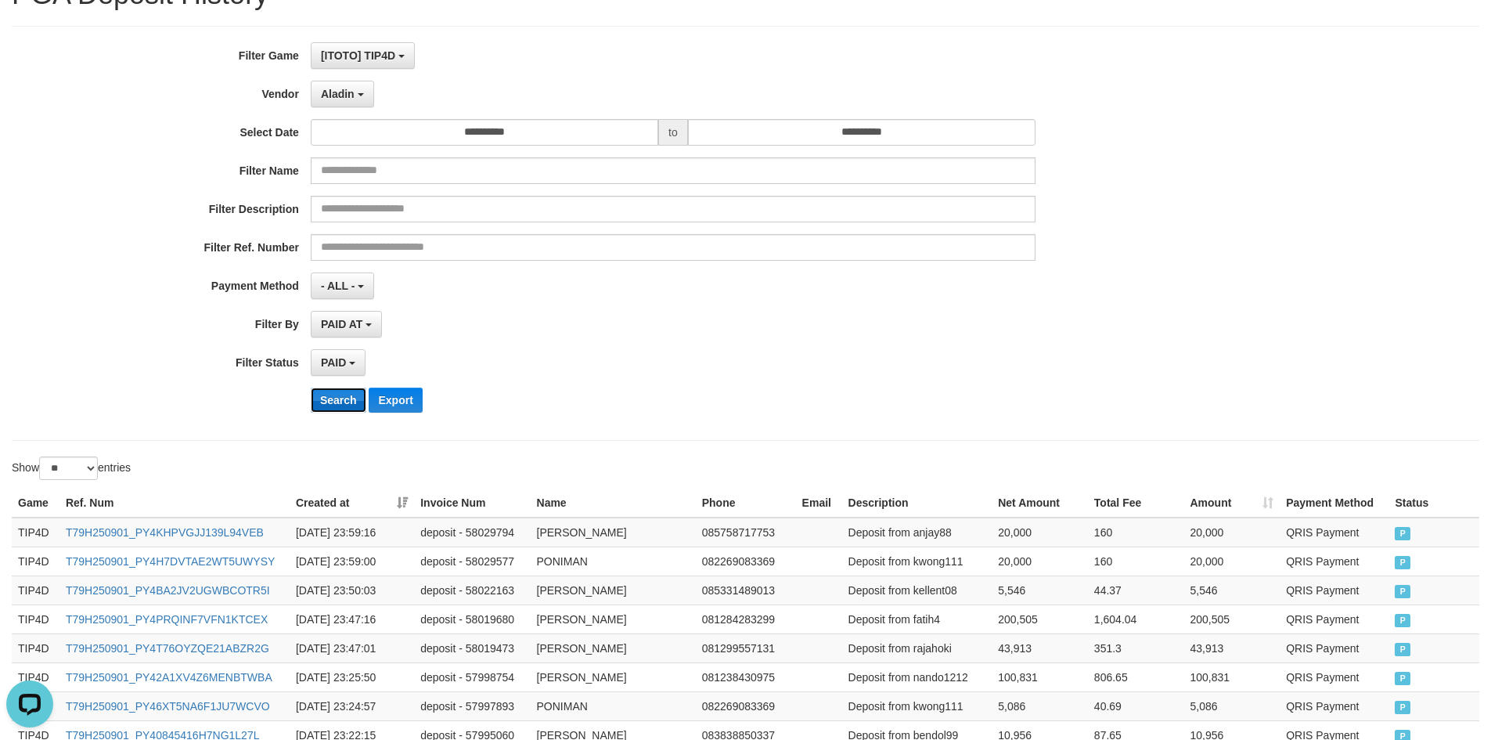
scroll to position [78, 0]
click at [358, 95] on b "button" at bounding box center [361, 93] width 6 height 3
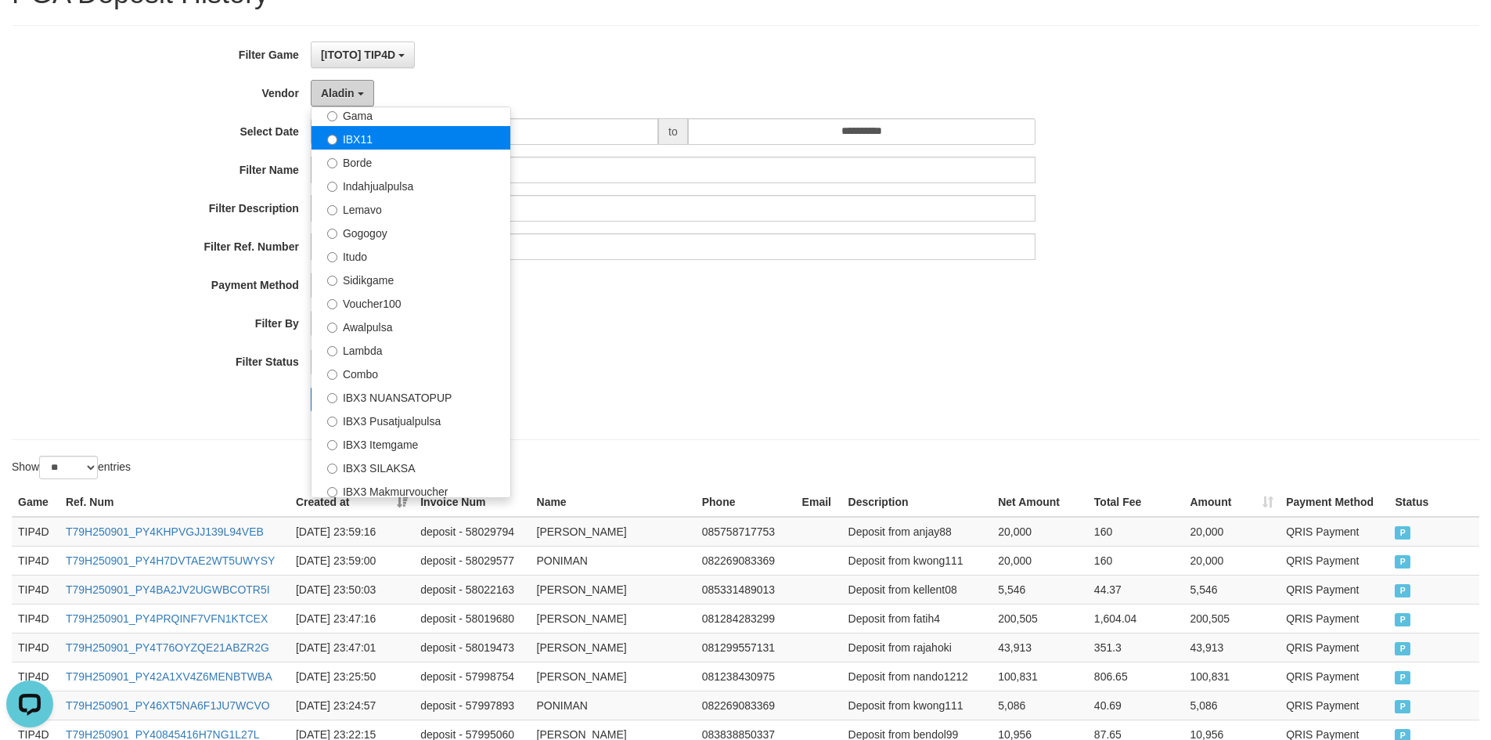
scroll to position [513, 0]
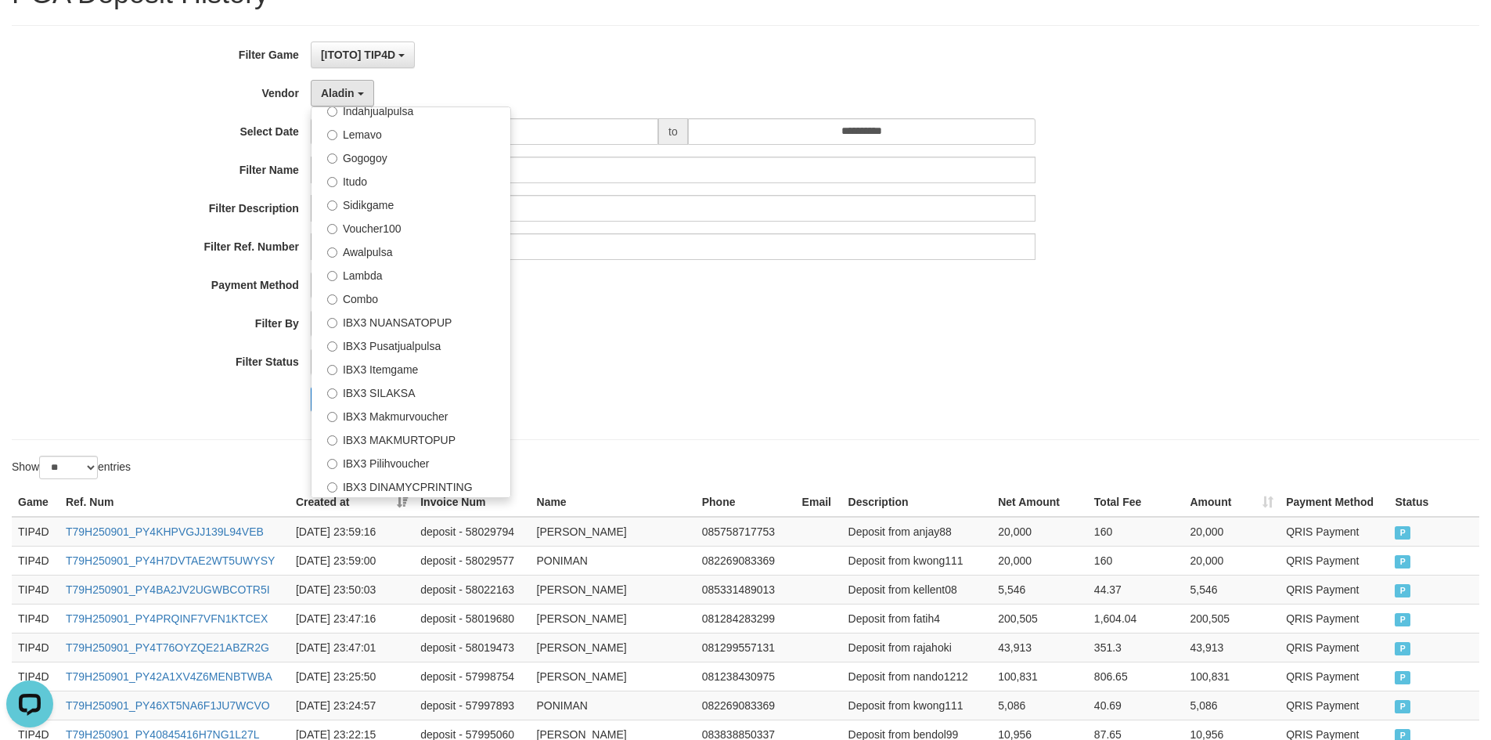
click at [876, 350] on div "PAID SELECT ALL - ALL - SELECT STATUS PENDING/UNPAID PAID CANCELED EXPIRED" at bounding box center [673, 361] width 725 height 27
